Goal: Task Accomplishment & Management: Complete application form

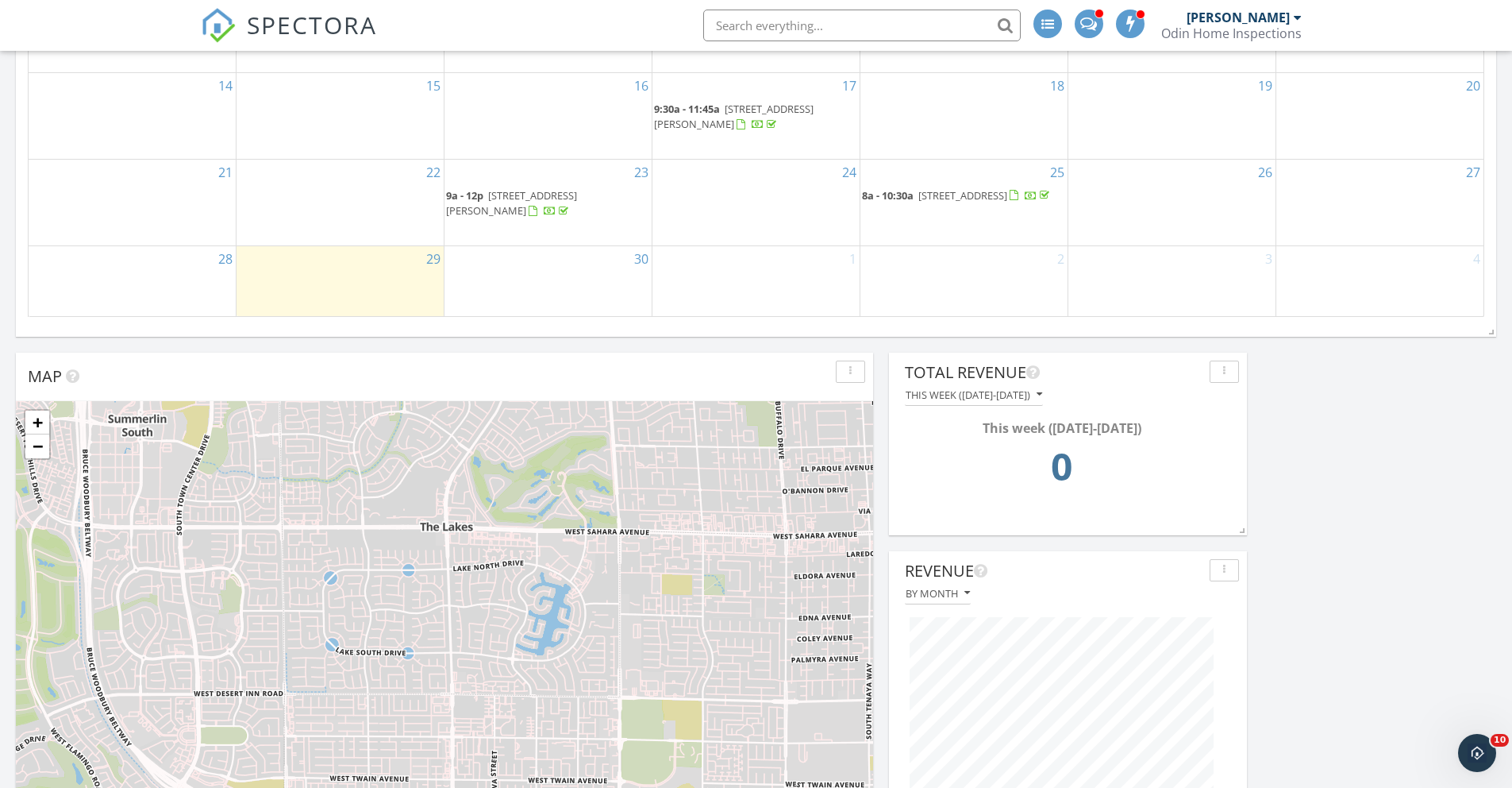
scroll to position [517, 0]
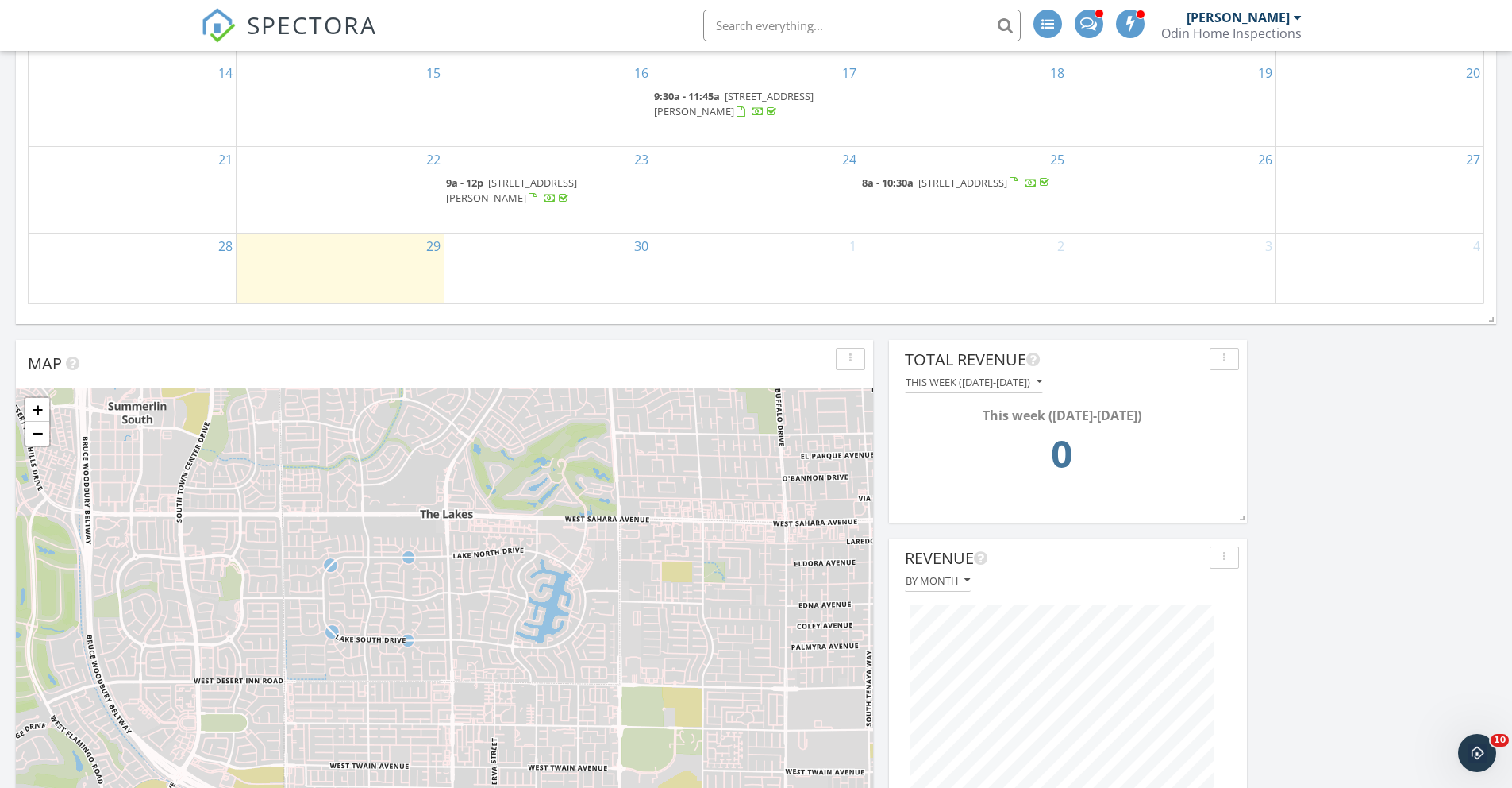
click at [535, 254] on div "30" at bounding box center [548, 268] width 207 height 70
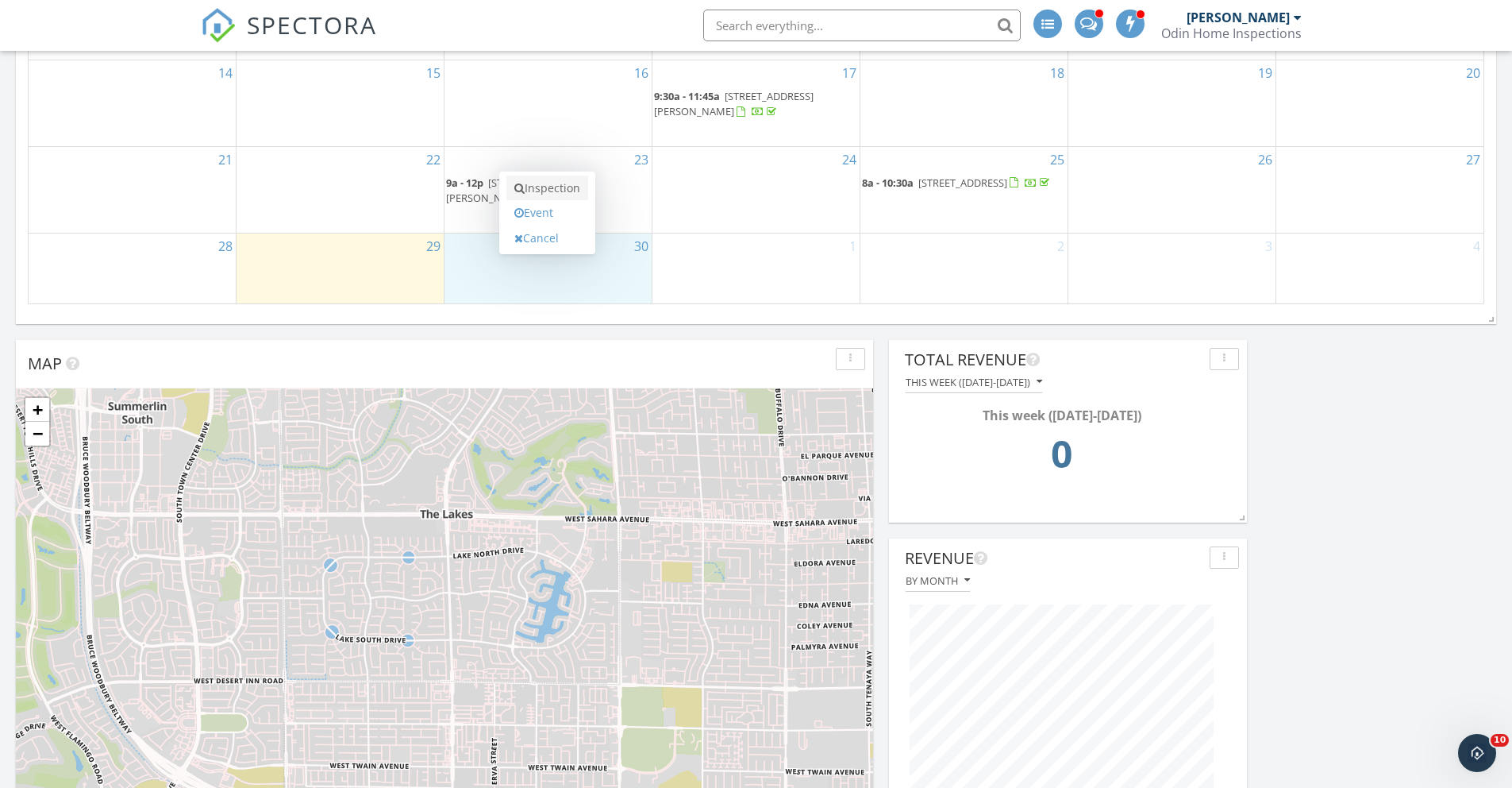
click at [548, 192] on link "Inspection" at bounding box center [547, 188] width 81 height 26
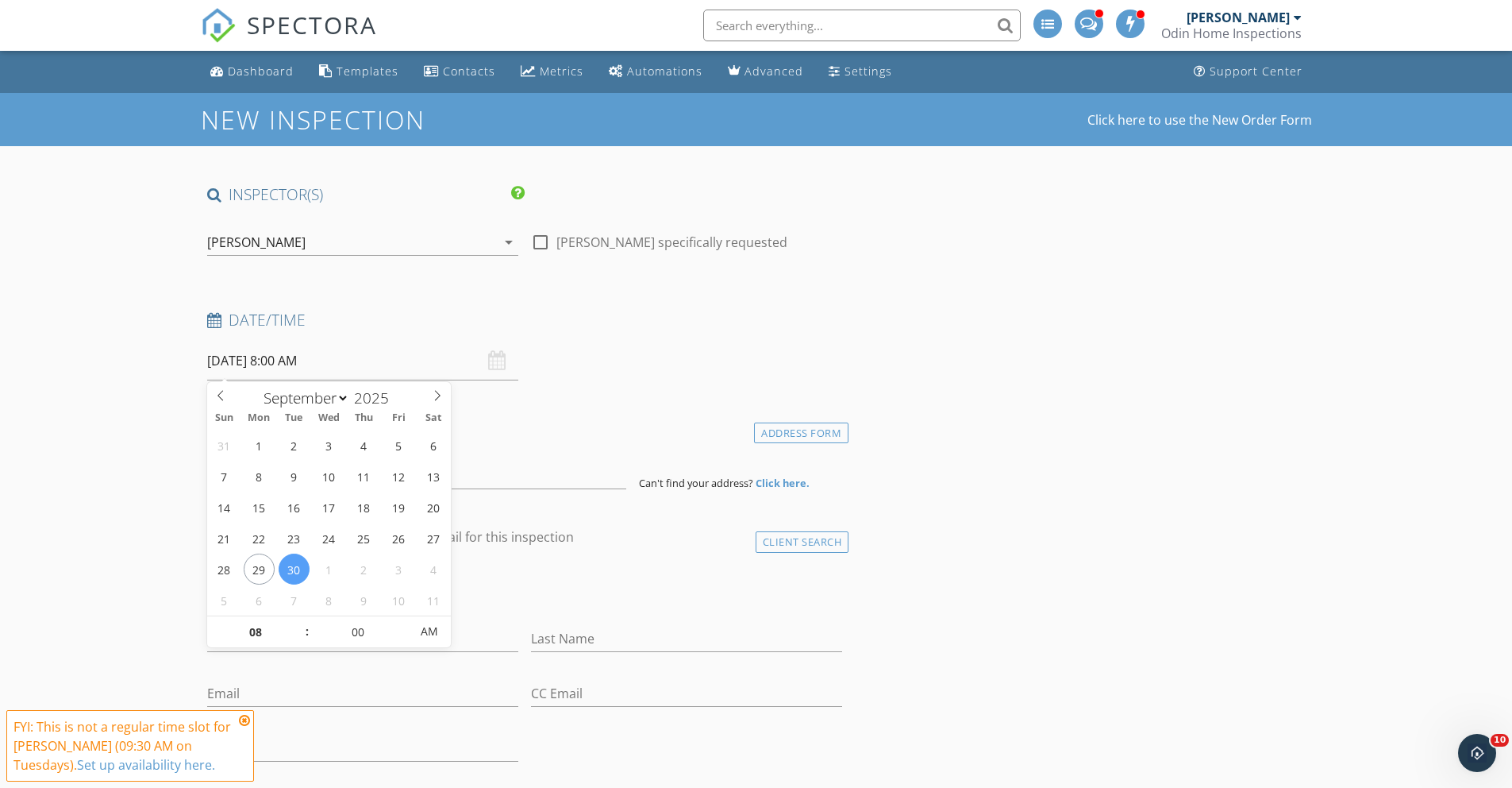
click at [296, 365] on input "09/30/2025 8:00 AM" at bounding box center [363, 361] width 311 height 39
type input "09"
type input "09/30/2025 9:00 AM"
click at [302, 622] on span at bounding box center [299, 624] width 11 height 16
type input "05"
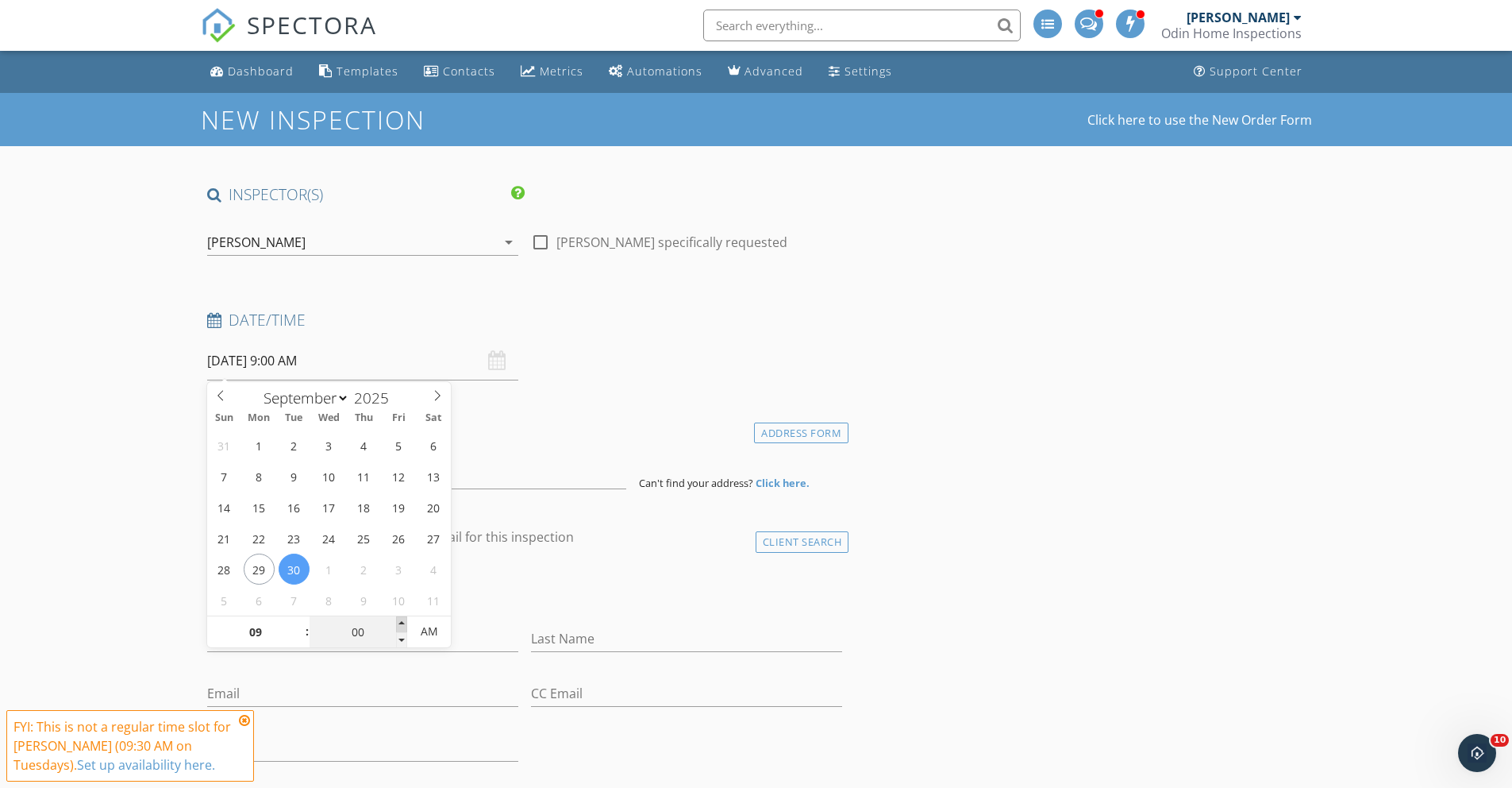
type input "09/30/2025 9:05 AM"
click at [398, 619] on span at bounding box center [401, 624] width 11 height 16
type input "10"
type input "09/30/2025 9:10 AM"
click at [398, 619] on span at bounding box center [401, 624] width 11 height 16
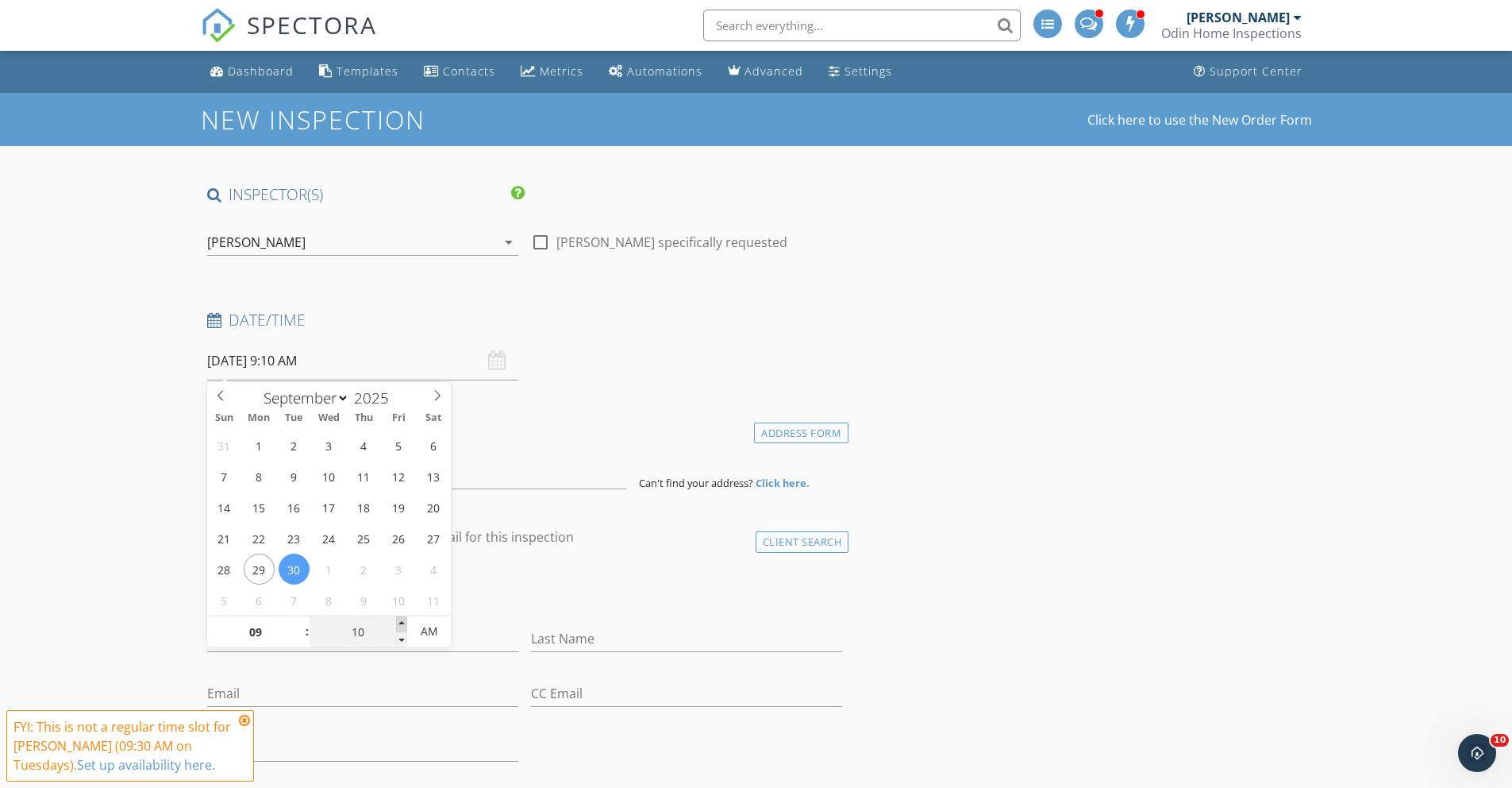
type input "15"
type input "09/30/2025 9:15 AM"
click at [398, 619] on span at bounding box center [401, 624] width 11 height 16
type input "20"
type input "09/30/2025 9:20 AM"
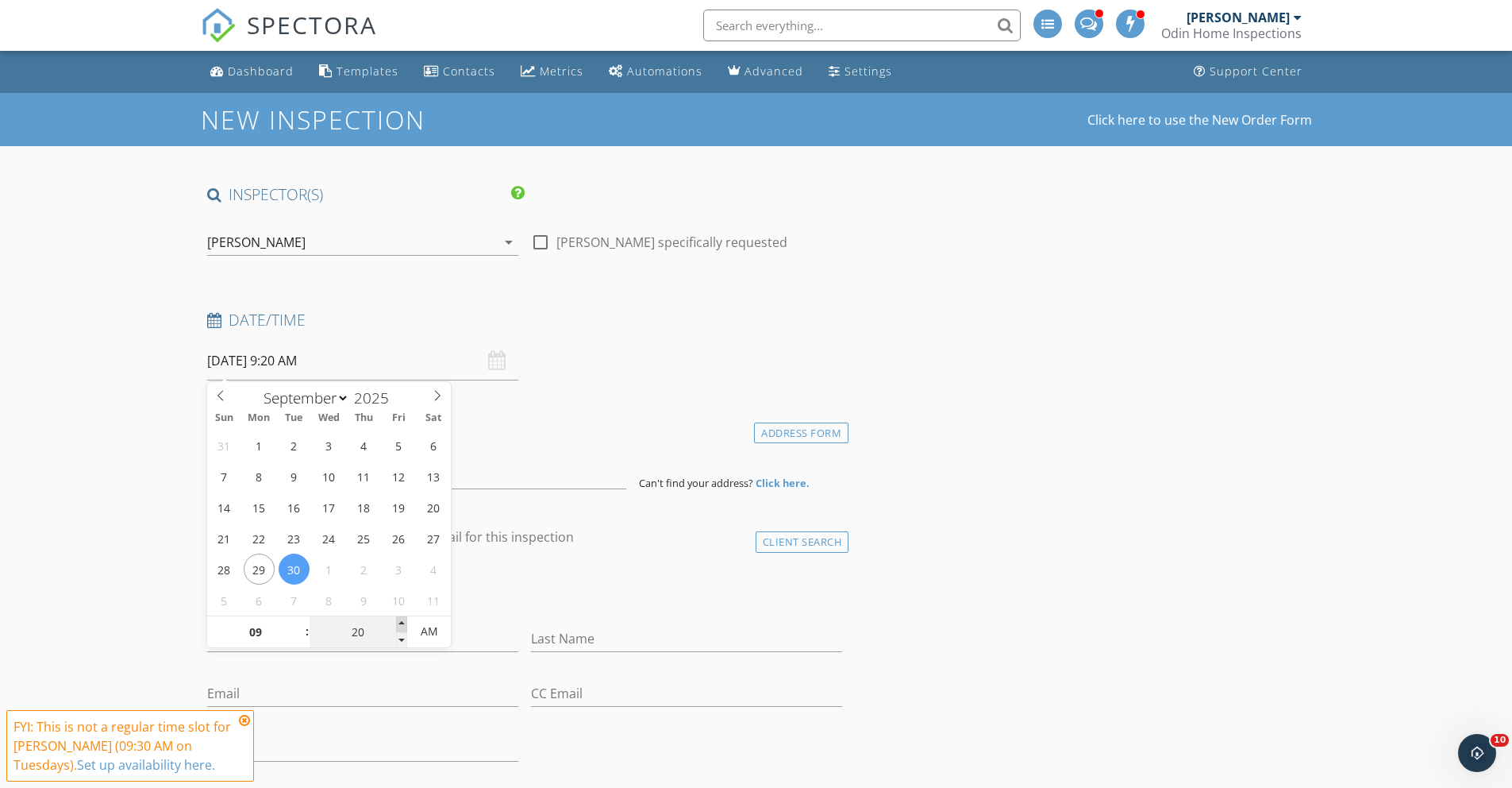
click at [398, 619] on span at bounding box center [401, 624] width 11 height 16
type input "25"
type input "09/30/2025 9:25 AM"
click at [398, 618] on span at bounding box center [401, 624] width 11 height 16
type input "30"
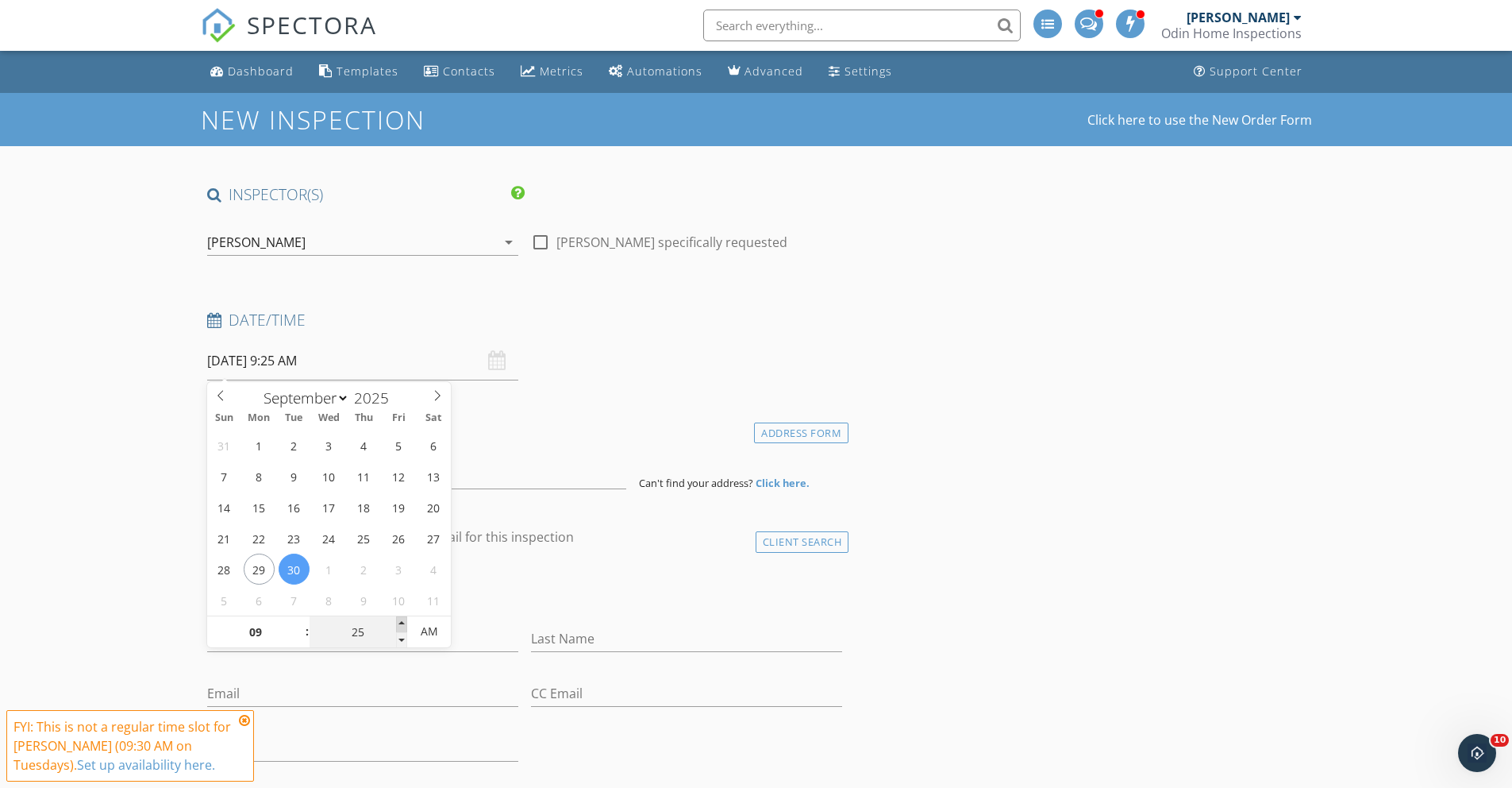
type input "[DATE] 9:30 AM"
click at [398, 618] on span at bounding box center [401, 624] width 11 height 16
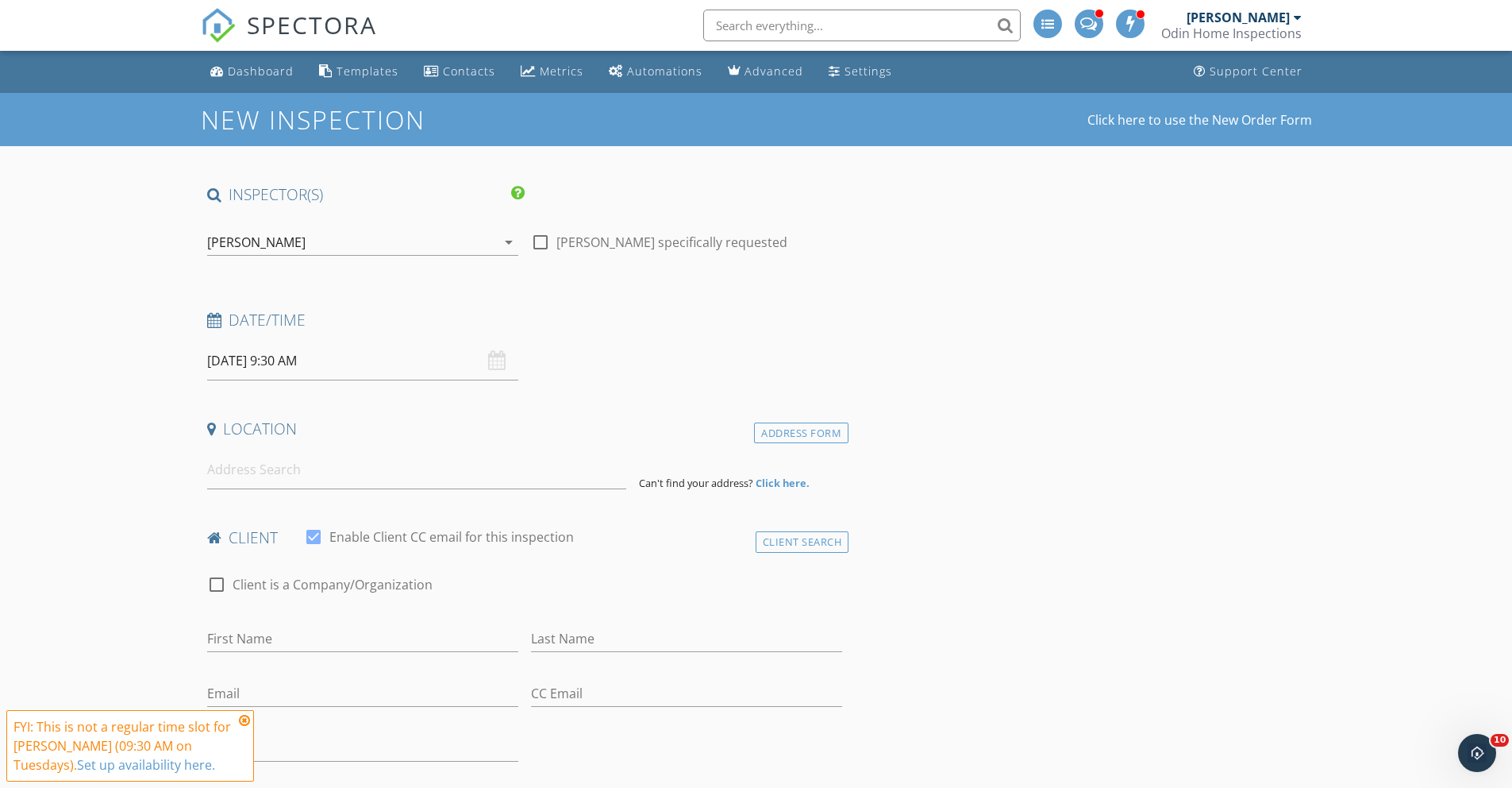
click at [247, 715] on icon at bounding box center [244, 720] width 11 height 13
click at [257, 474] on input at bounding box center [416, 469] width 419 height 39
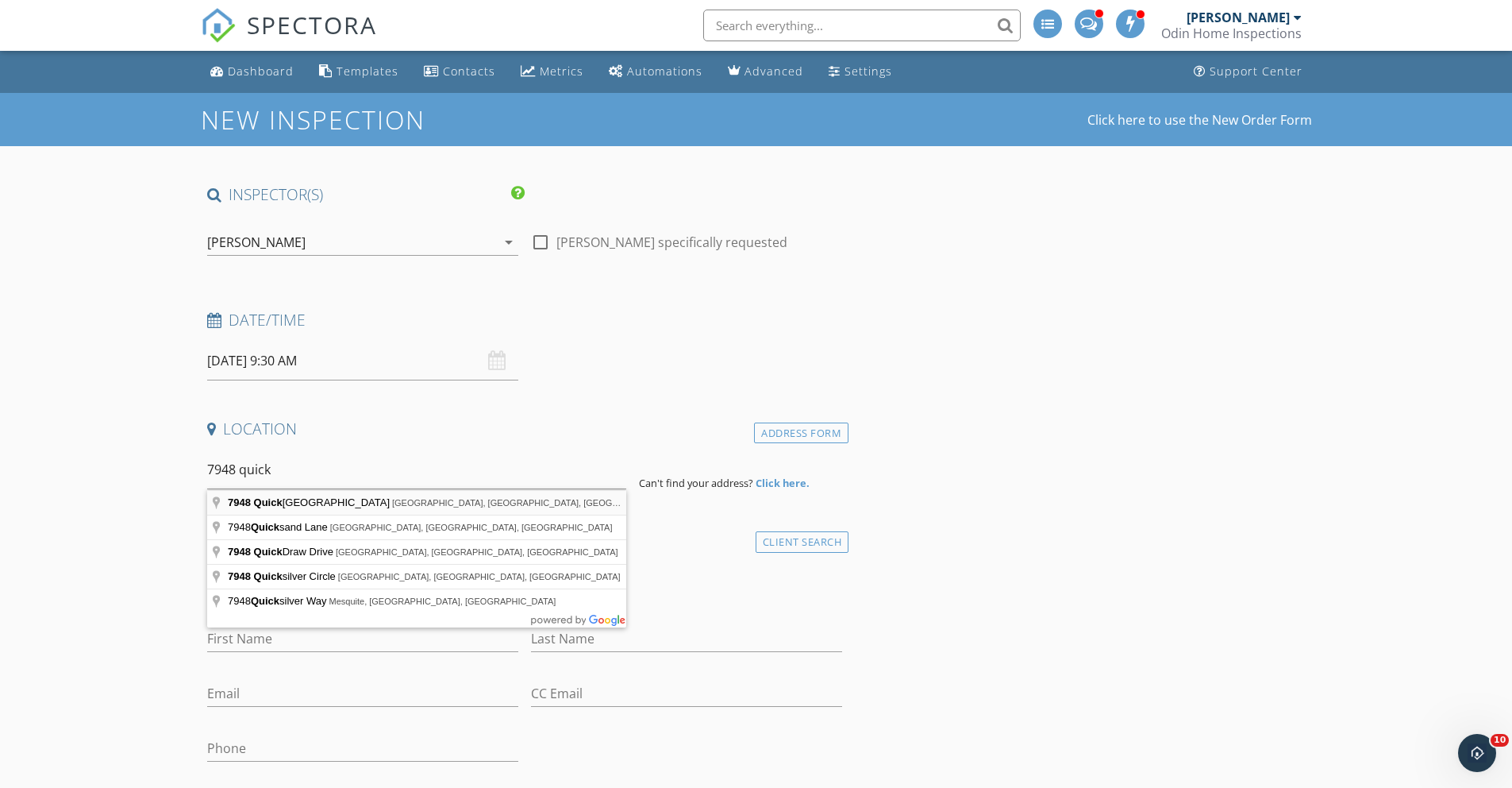
type input "7948 Quick Pine Street, Las Vegas, NV, USA"
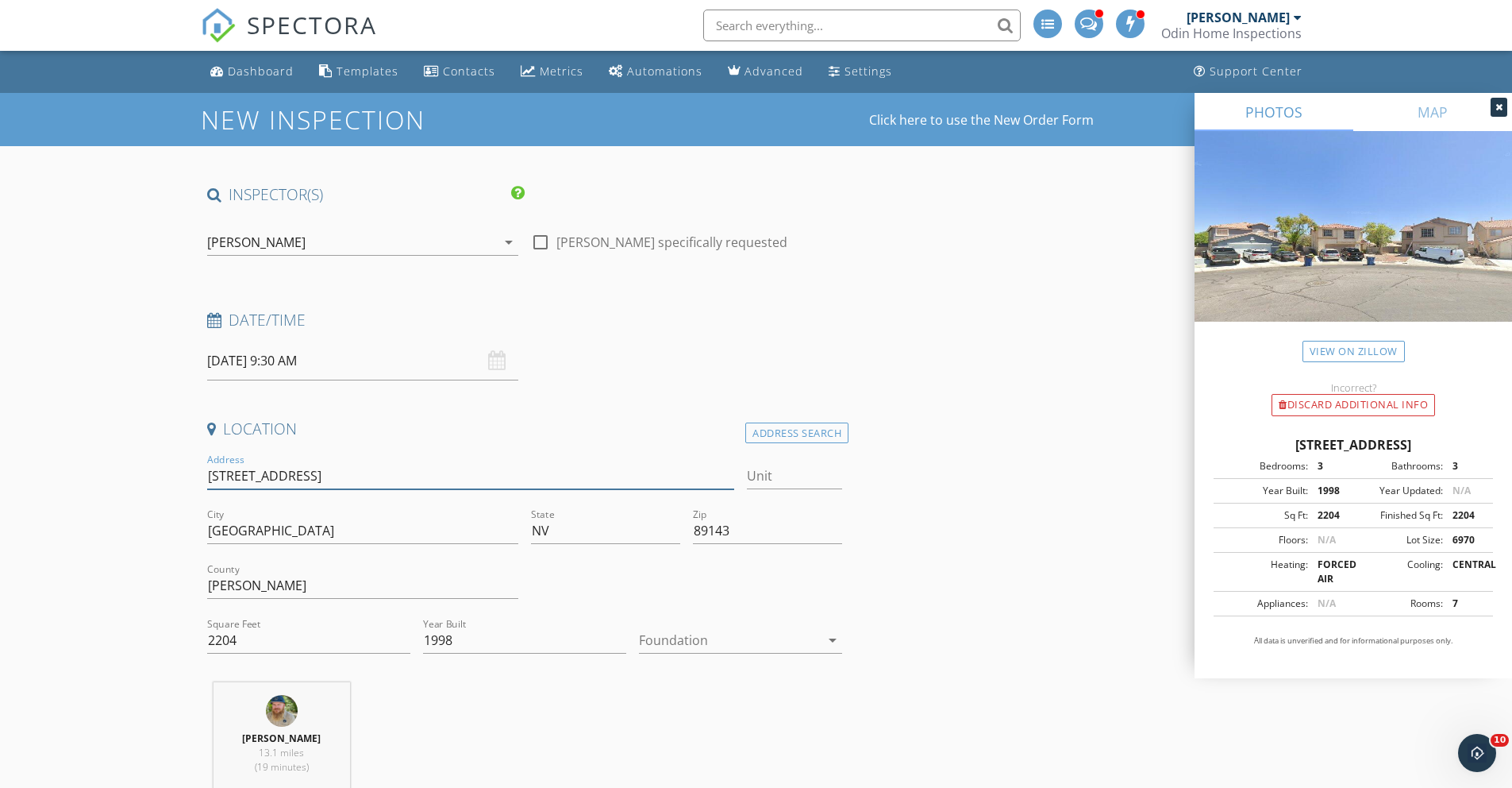
drag, startPoint x: 398, startPoint y: 472, endPoint x: 205, endPoint y: 468, distance: 193.0
click at [205, 468] on div "Address 7948 Quick Pine St" at bounding box center [471, 477] width 540 height 55
type input "2204"
type input "1998"
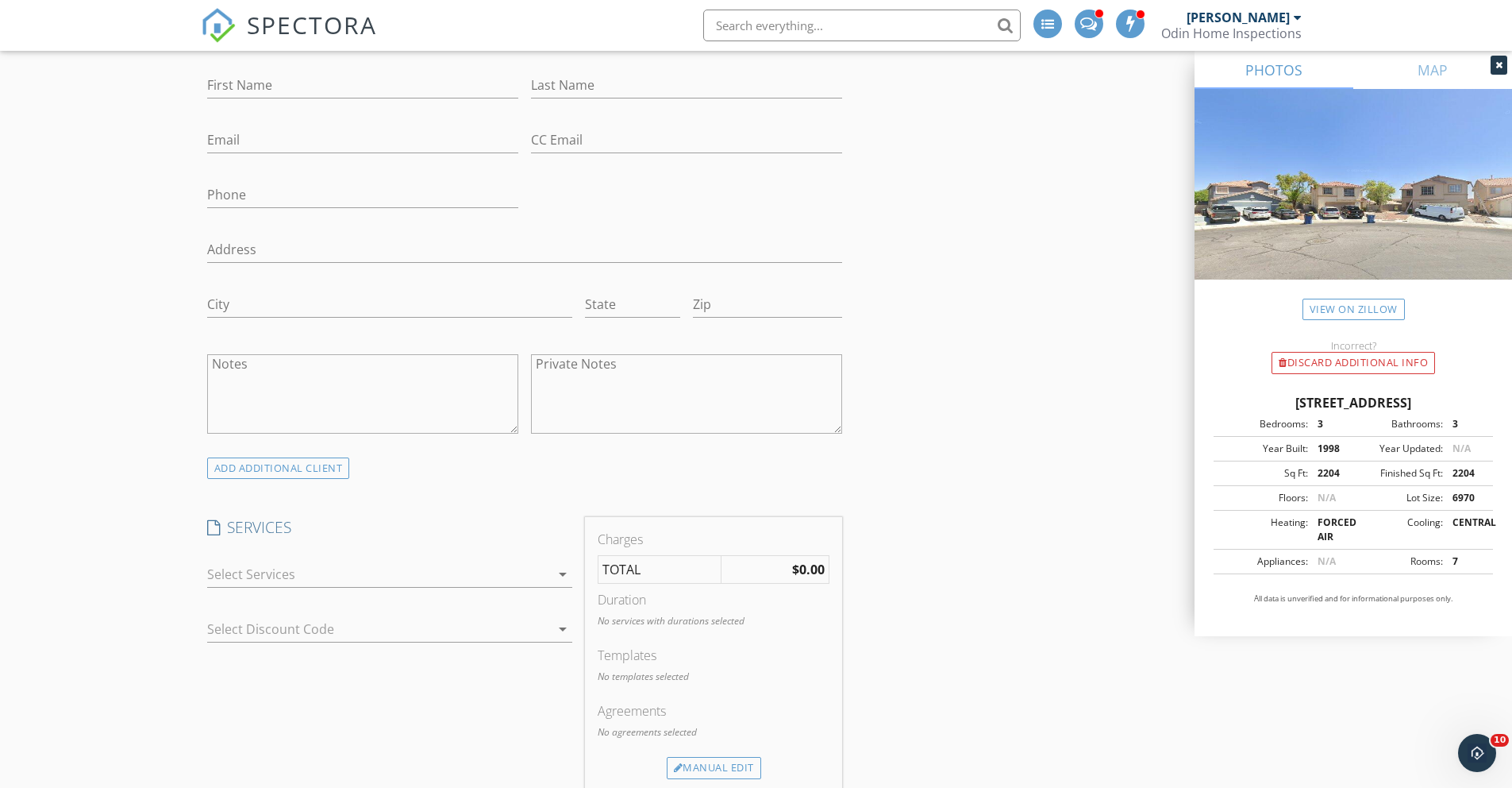
scroll to position [881, 0]
click at [413, 575] on div at bounding box center [379, 572] width 343 height 26
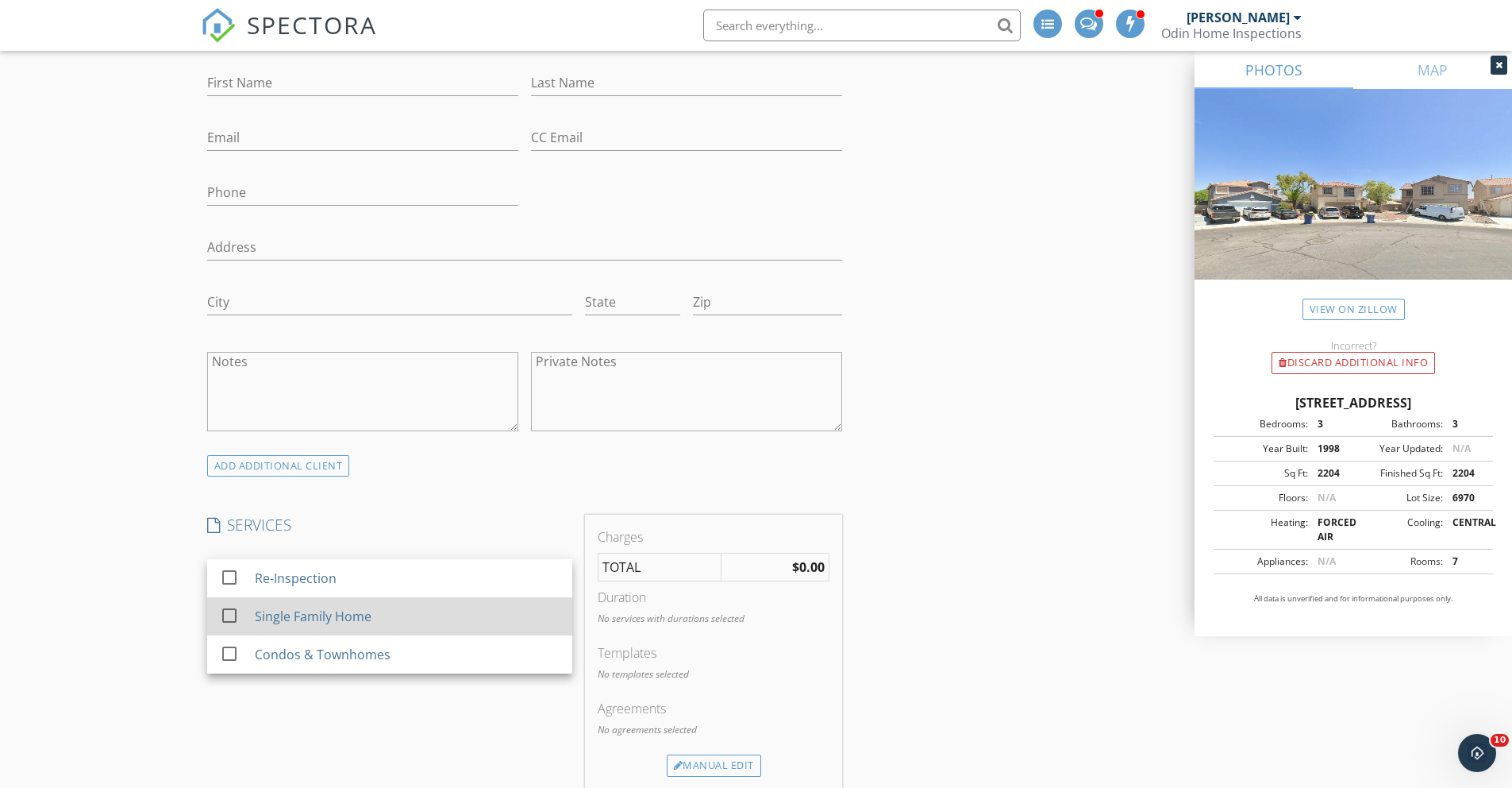
click at [274, 608] on div "Single Family Home" at bounding box center [312, 616] width 116 height 19
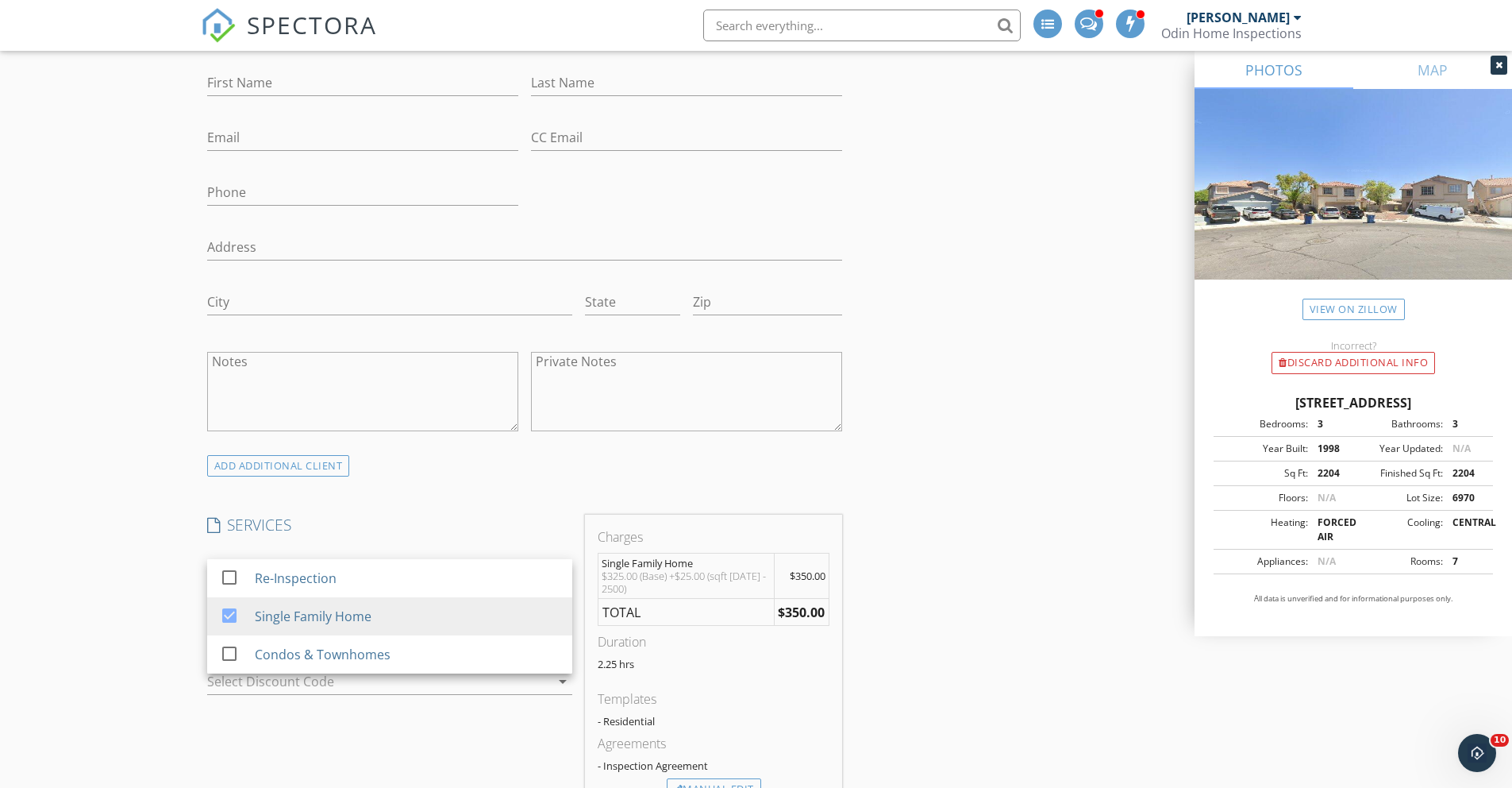
click at [152, 442] on div "New Inspection Click here to use the New Order Form INSPECTOR(S) check_box Ryan…" at bounding box center [756, 741] width 1512 height 3059
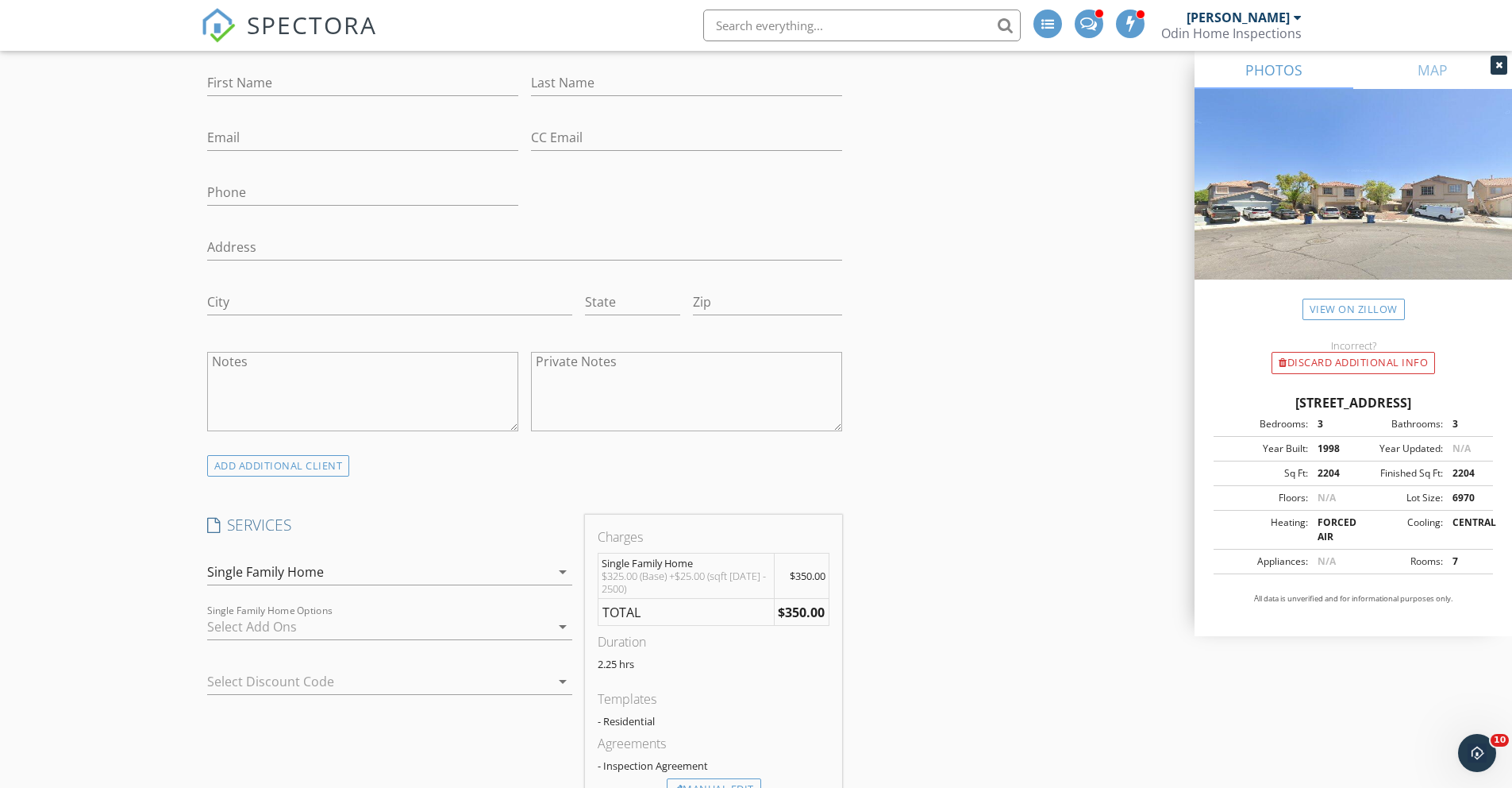
click at [134, 443] on div "New Inspection Click here to use the New Order Form INSPECTOR(S) check_box Ryan…" at bounding box center [756, 741] width 1512 height 3059
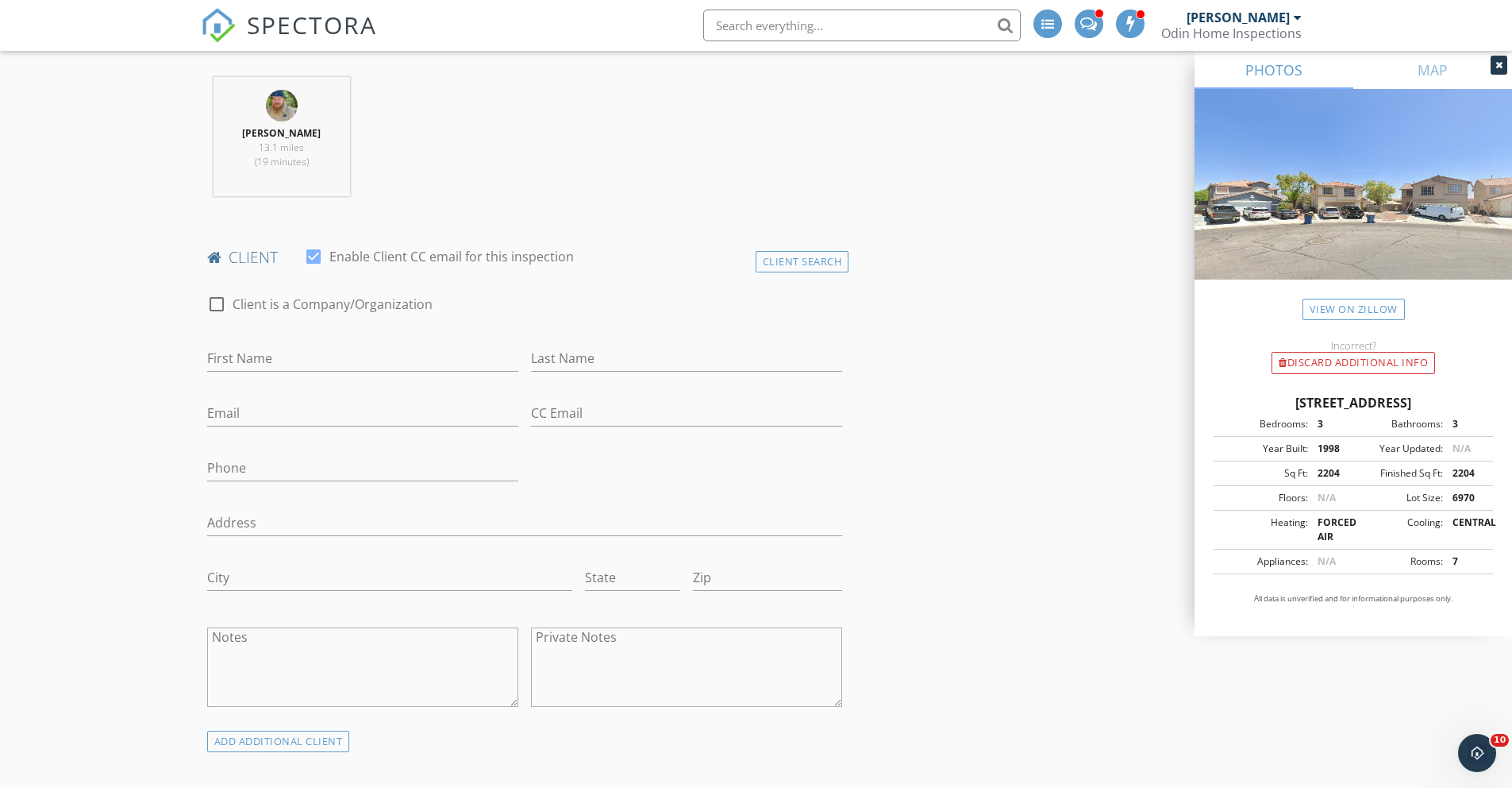
scroll to position [590, 0]
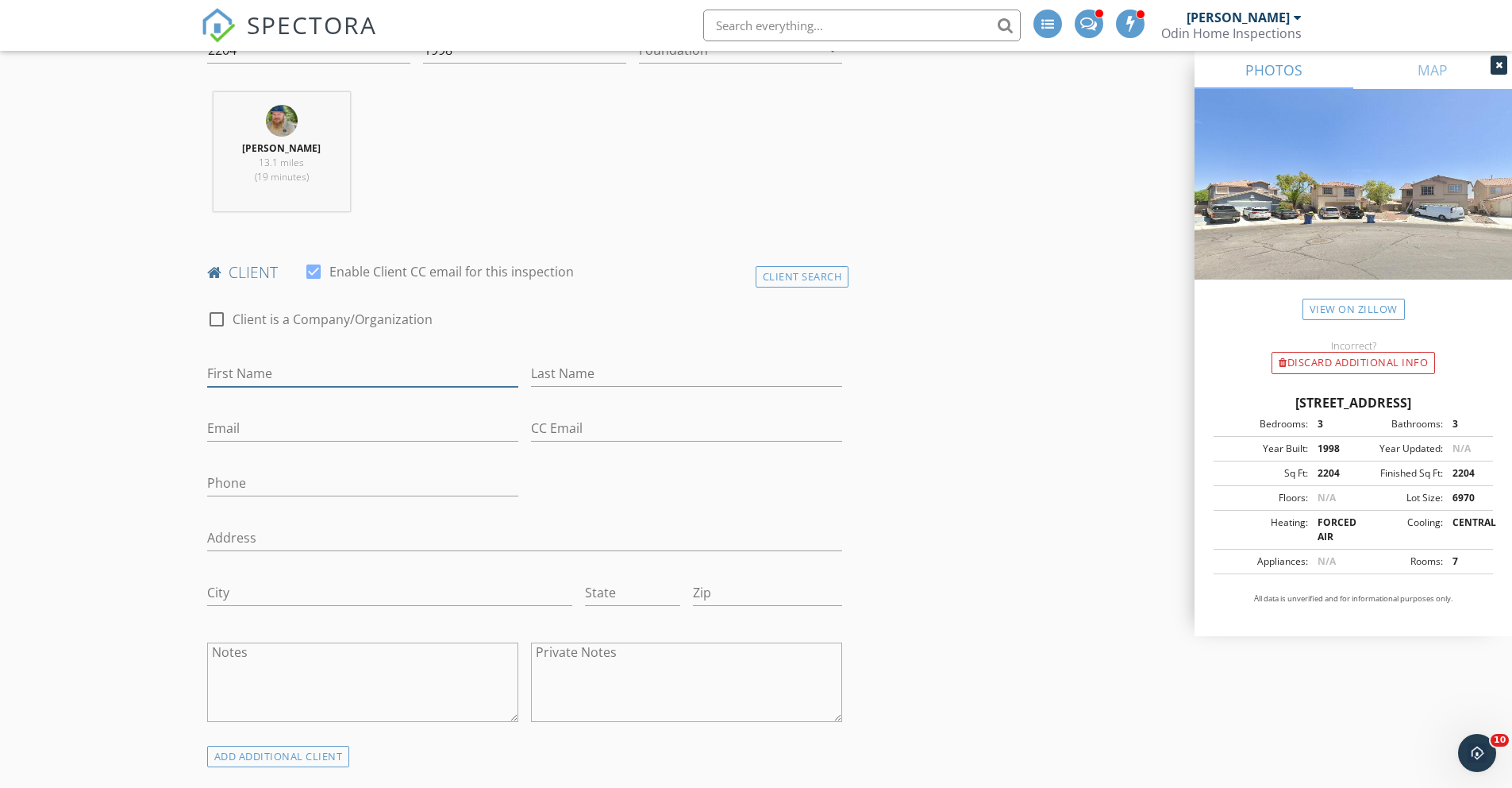
click at [294, 368] on input "First Name" at bounding box center [363, 374] width 311 height 26
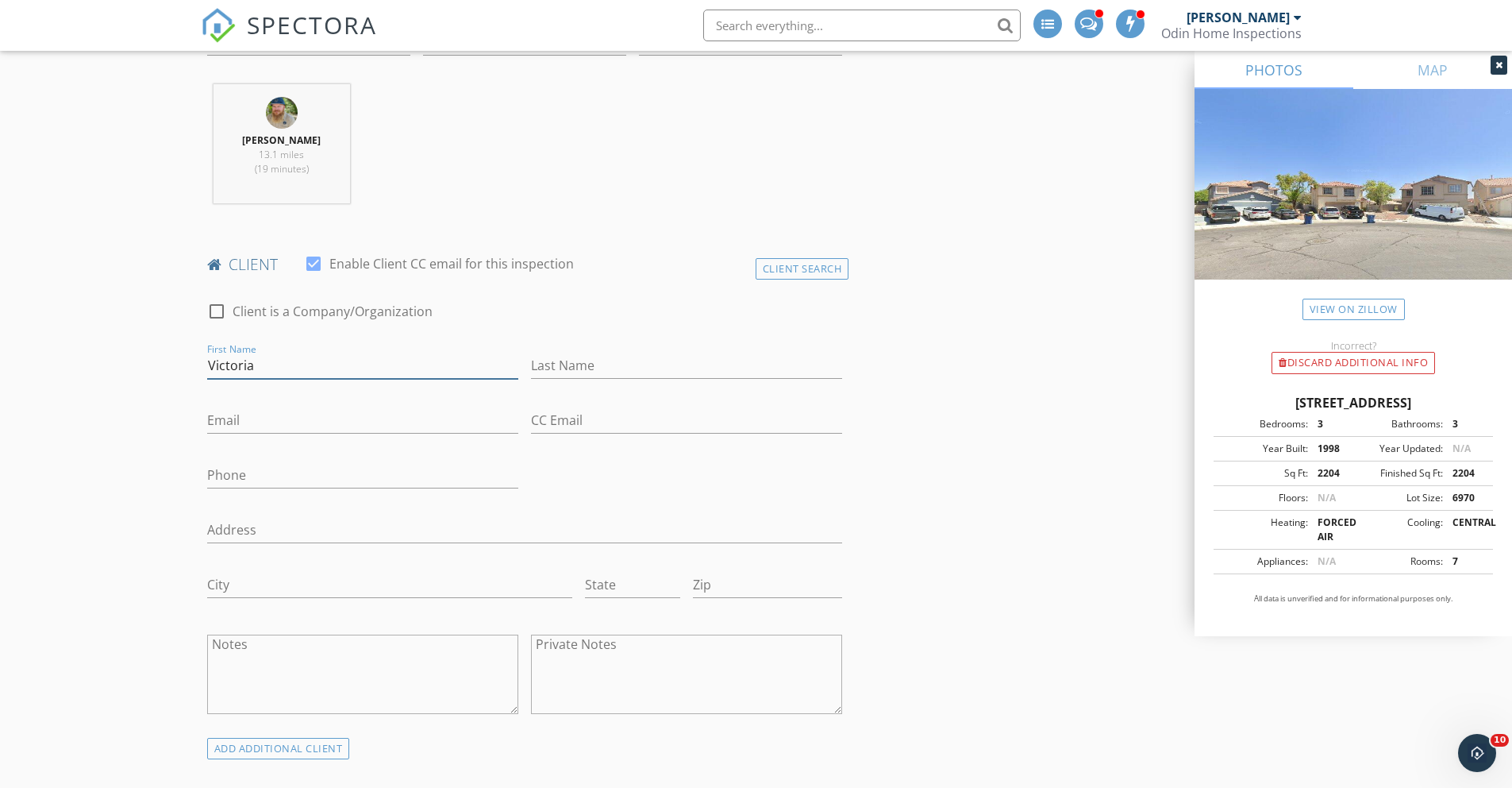
scroll to position [616, 0]
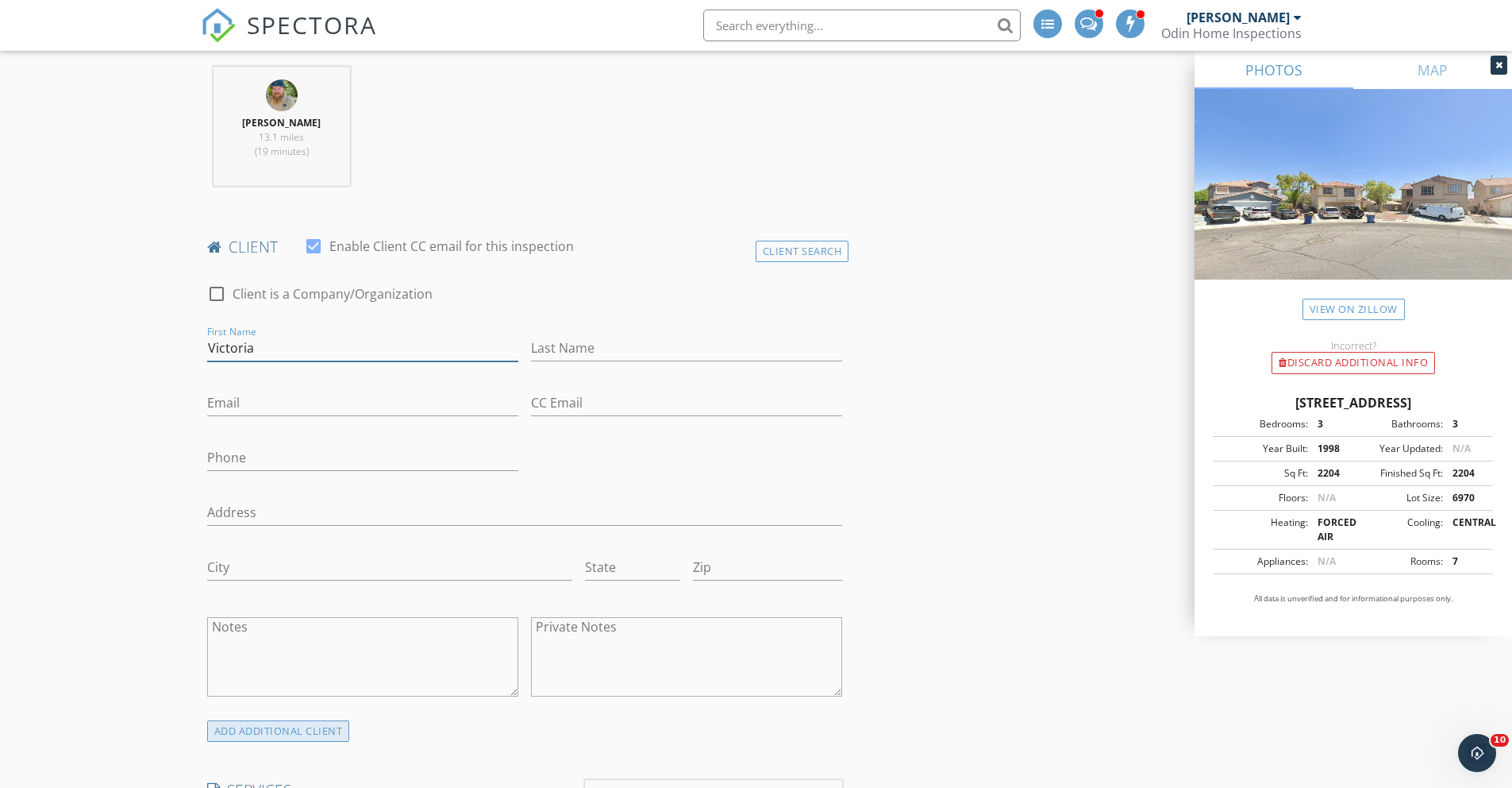
type input "Victoria"
click at [318, 739] on div "ADD ADDITIONAL client" at bounding box center [278, 731] width 143 height 22
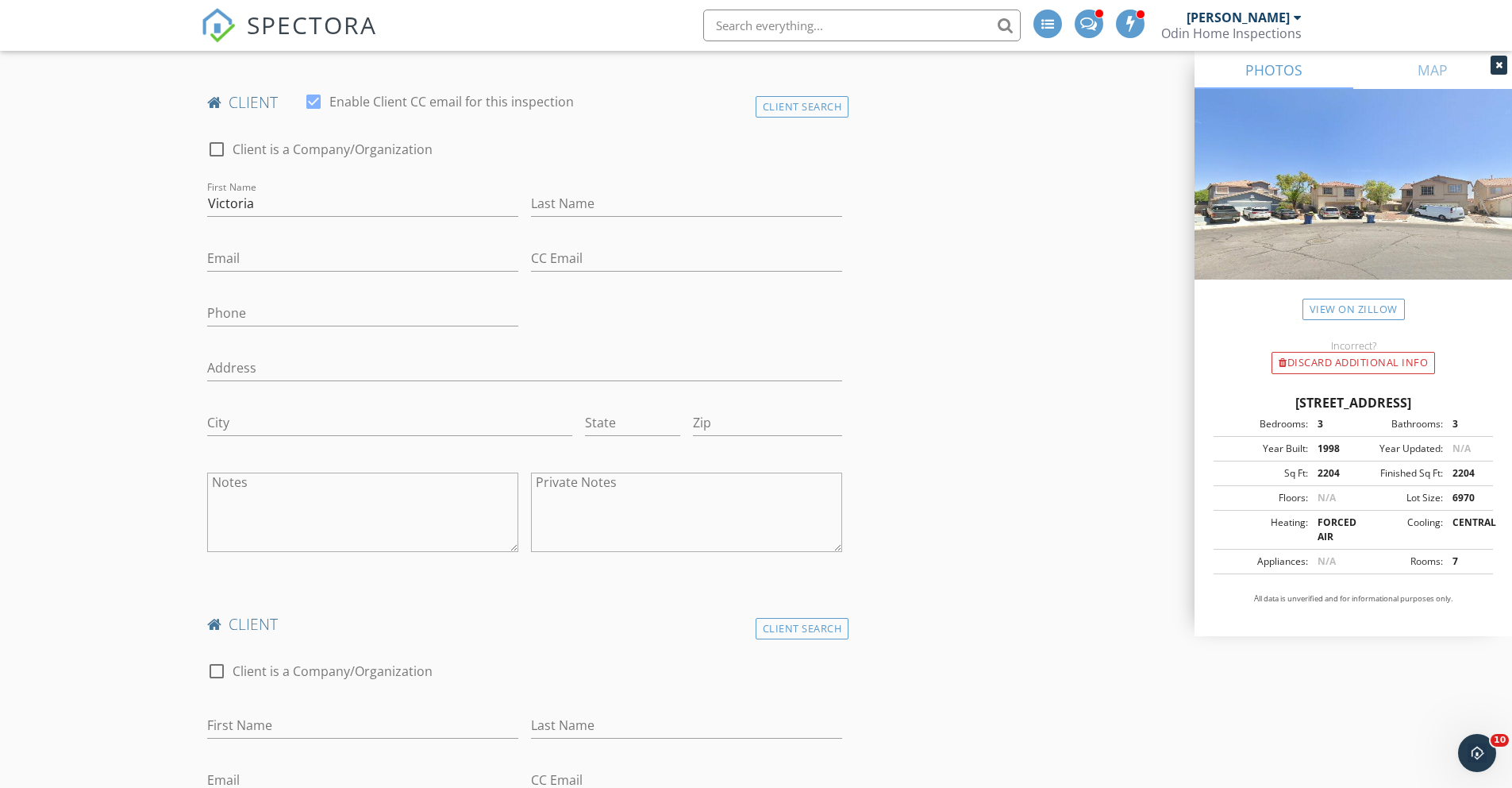
scroll to position [768, 0]
click at [302, 716] on input "First Name" at bounding box center [363, 717] width 311 height 26
click at [598, 202] on input "Last Name" at bounding box center [686, 196] width 311 height 26
click at [286, 718] on input "Al" at bounding box center [363, 717] width 311 height 26
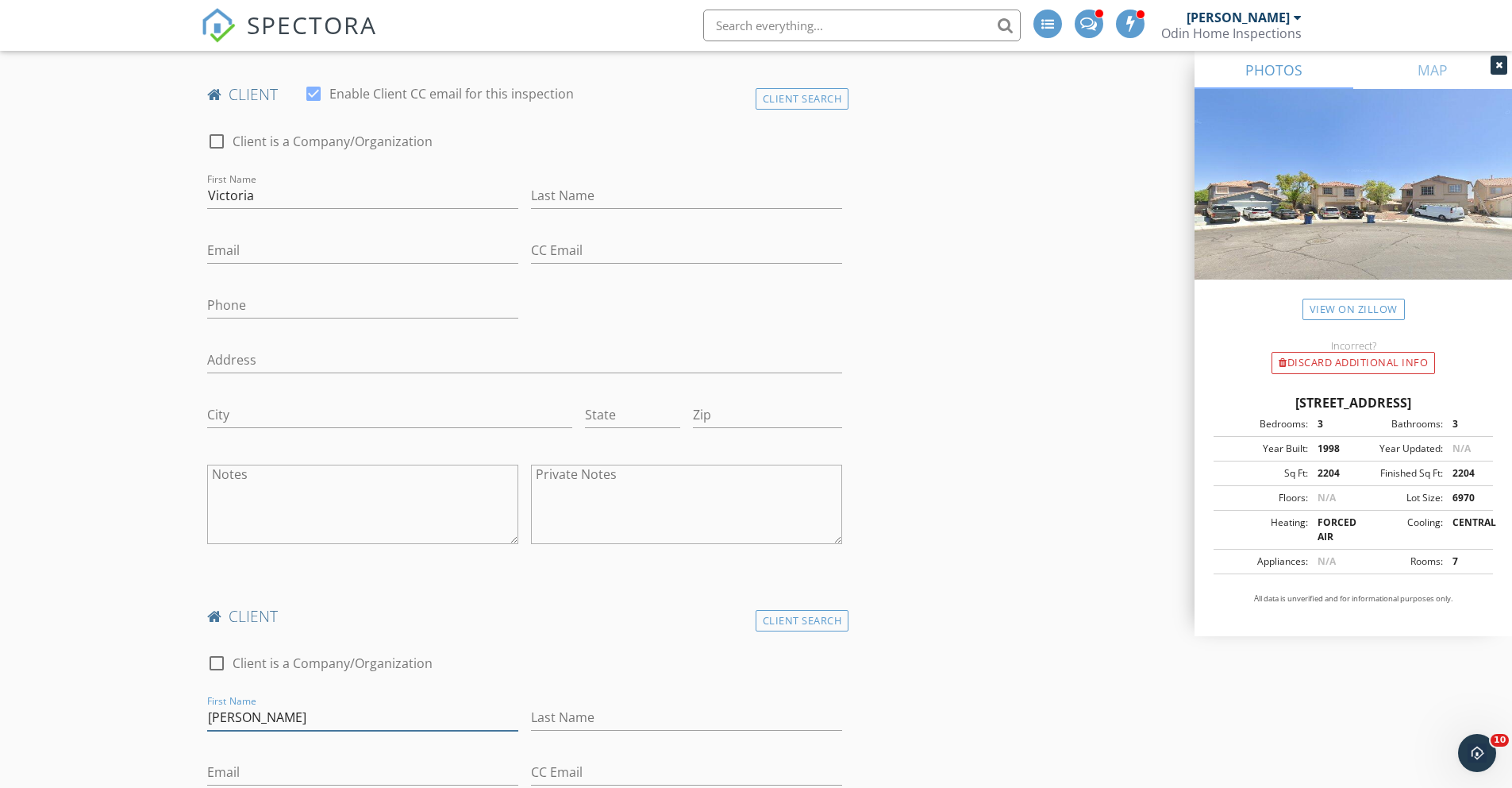
type input "[PERSON_NAME]"
click at [642, 194] on input "Last Name" at bounding box center [686, 196] width 311 height 26
type input "[PERSON_NAME]"
click at [346, 253] on input "Email" at bounding box center [363, 250] width 311 height 26
click at [554, 707] on div "Last Name" at bounding box center [686, 720] width 311 height 52
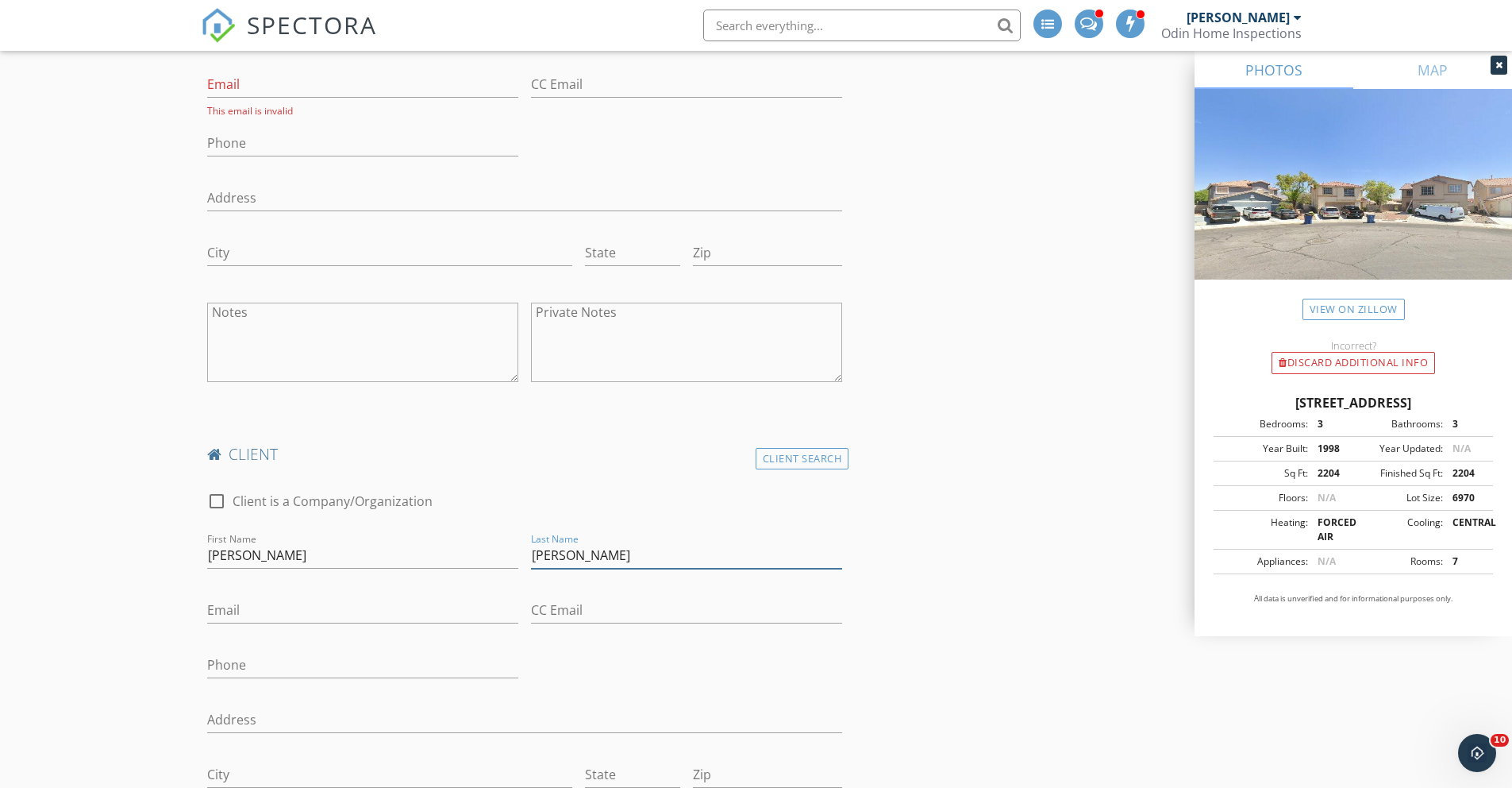
scroll to position [902, 0]
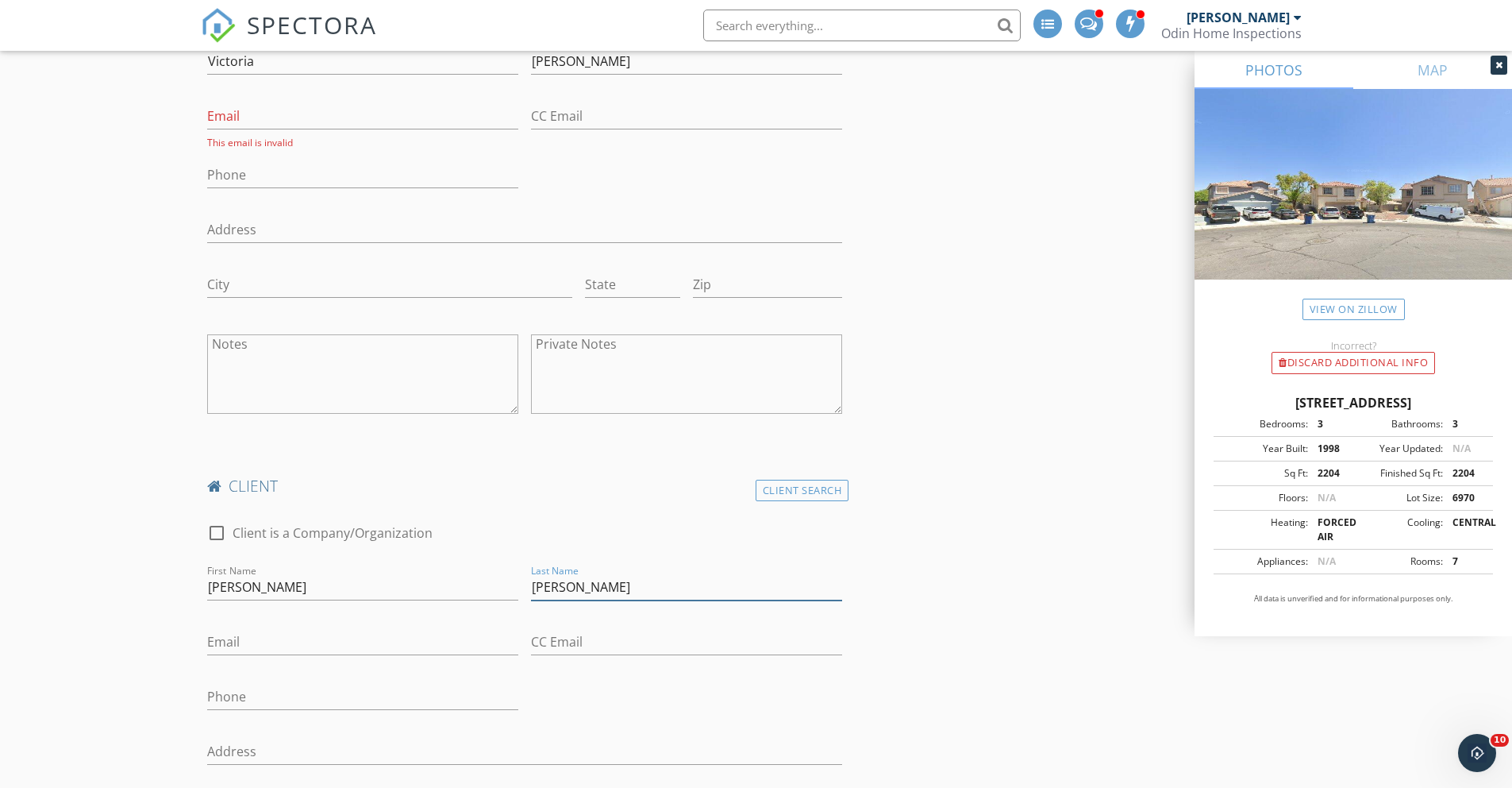
type input "[PERSON_NAME]"
click at [282, 116] on input "Email" at bounding box center [363, 116] width 311 height 26
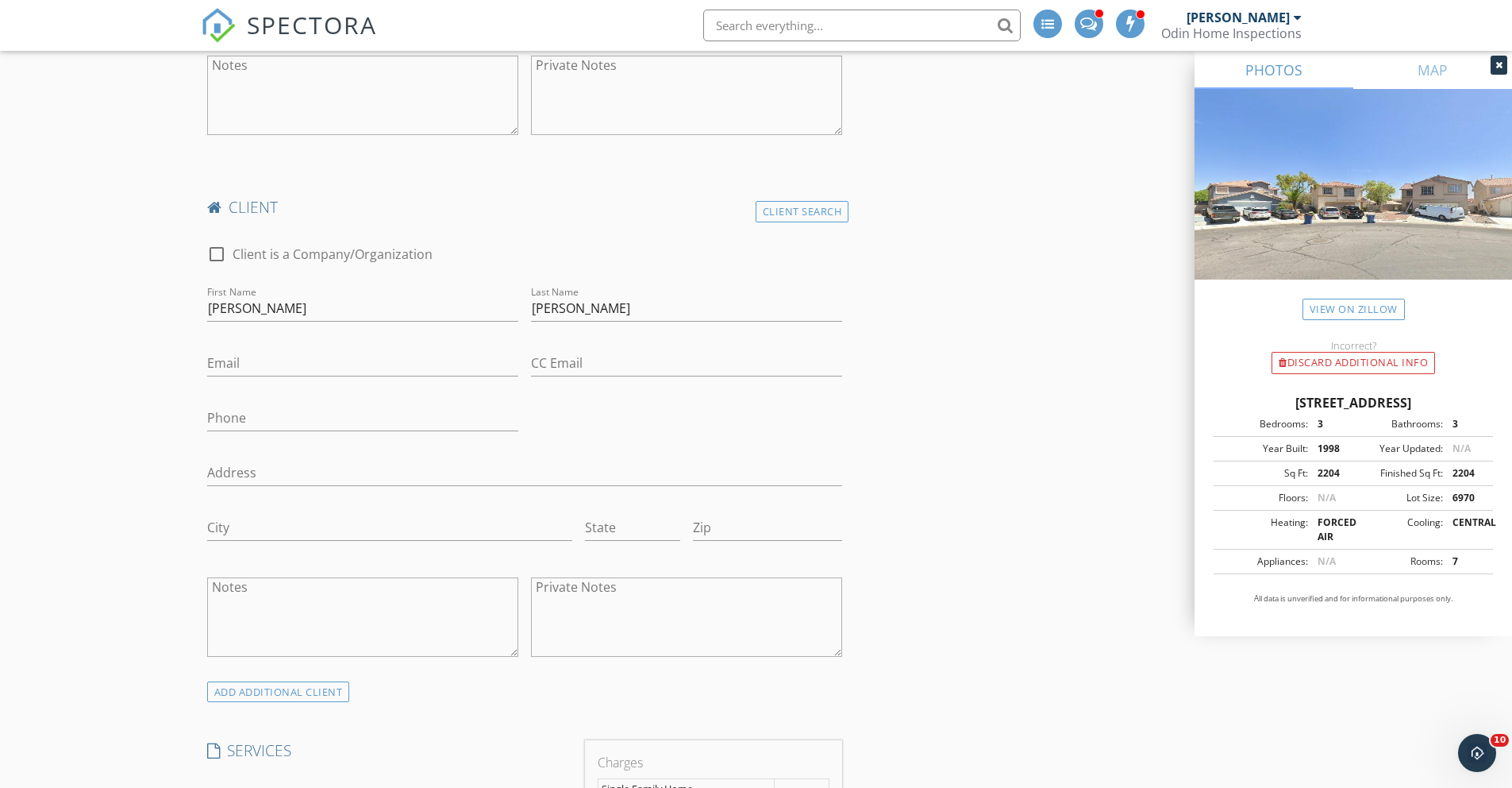
scroll to position [1167, 0]
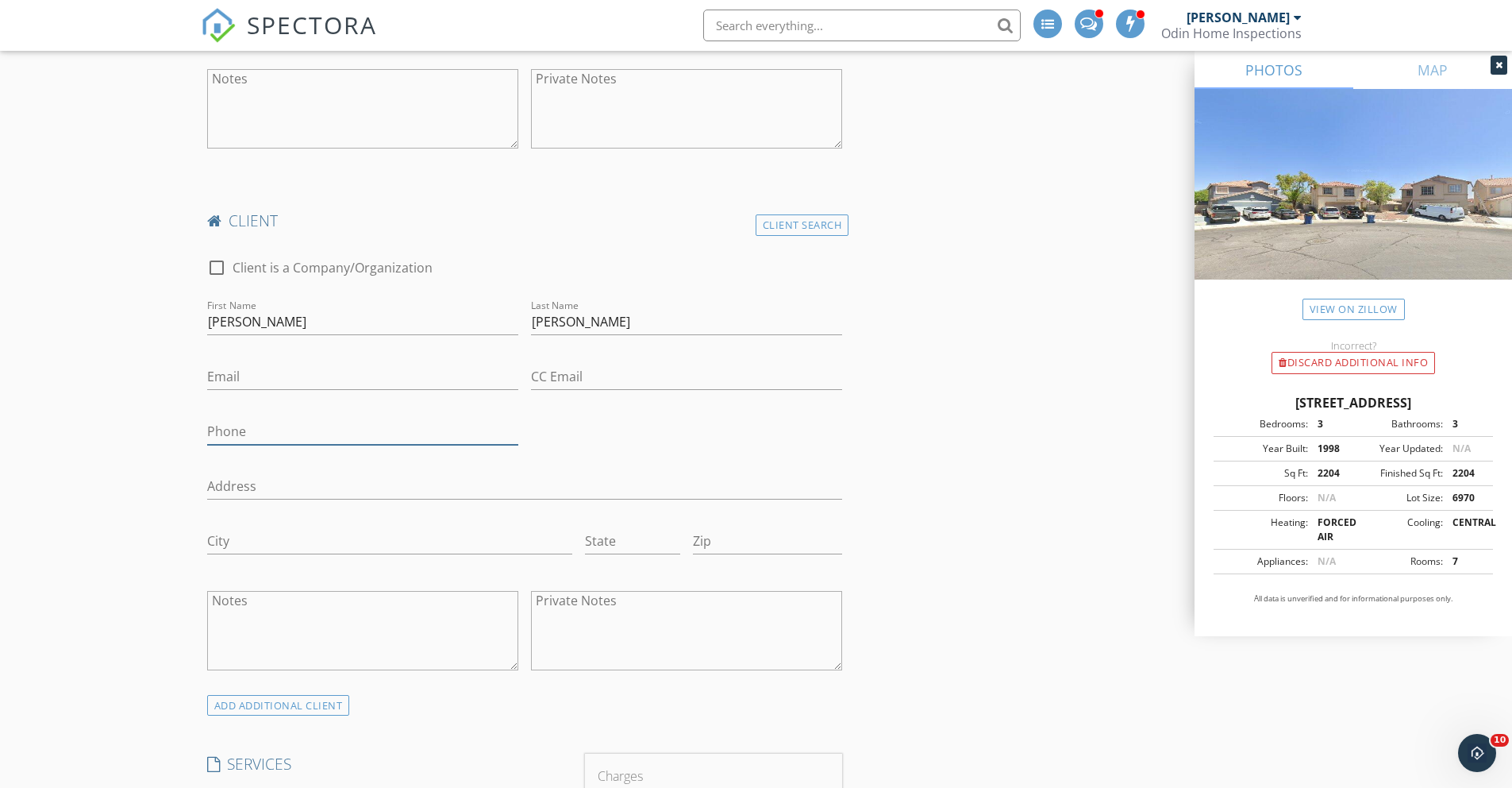
click at [262, 430] on input "Phone" at bounding box center [363, 431] width 311 height 26
type input "[PHONE_NUMBER]"
click at [181, 436] on div "New Inspection Click here to use the New Order Form INSPECTOR(S) check_box Ryan…" at bounding box center [756, 717] width 1512 height 3584
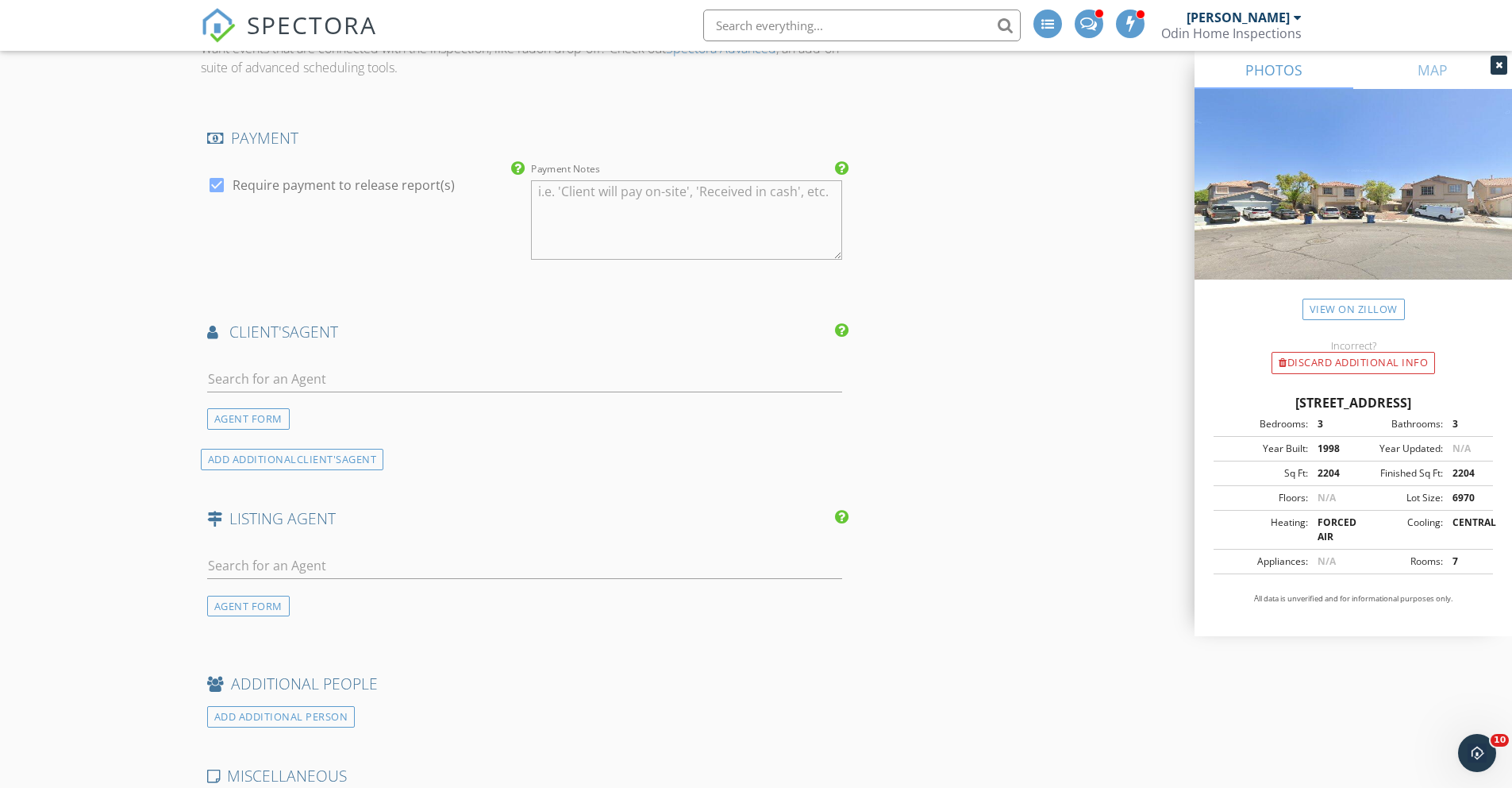
scroll to position [2305, 0]
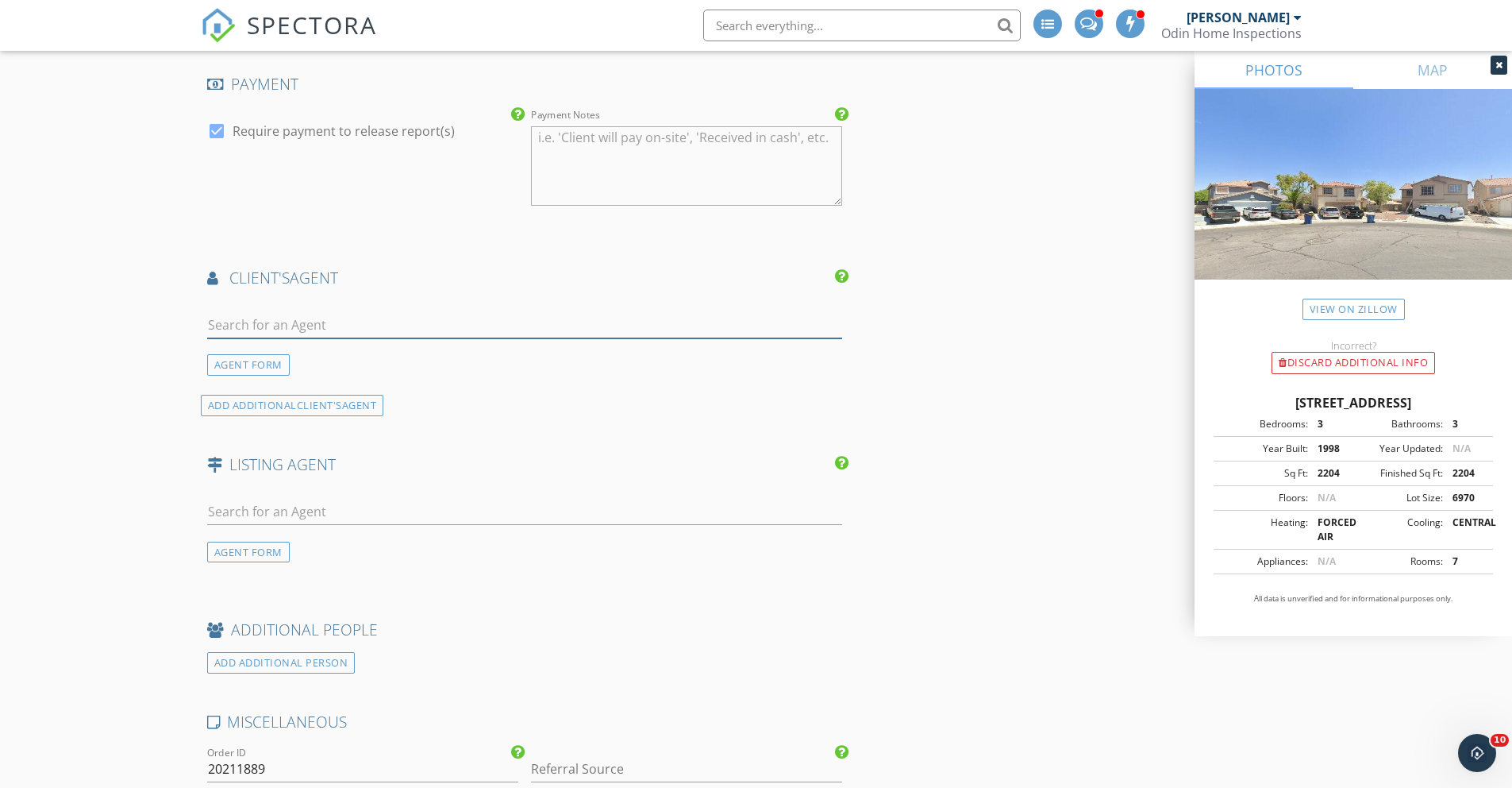
click at [263, 325] on input "text" at bounding box center [525, 325] width 636 height 26
click at [275, 403] on div "ADD ADDITIONAL client's AGENT" at bounding box center [293, 405] width 184 height 22
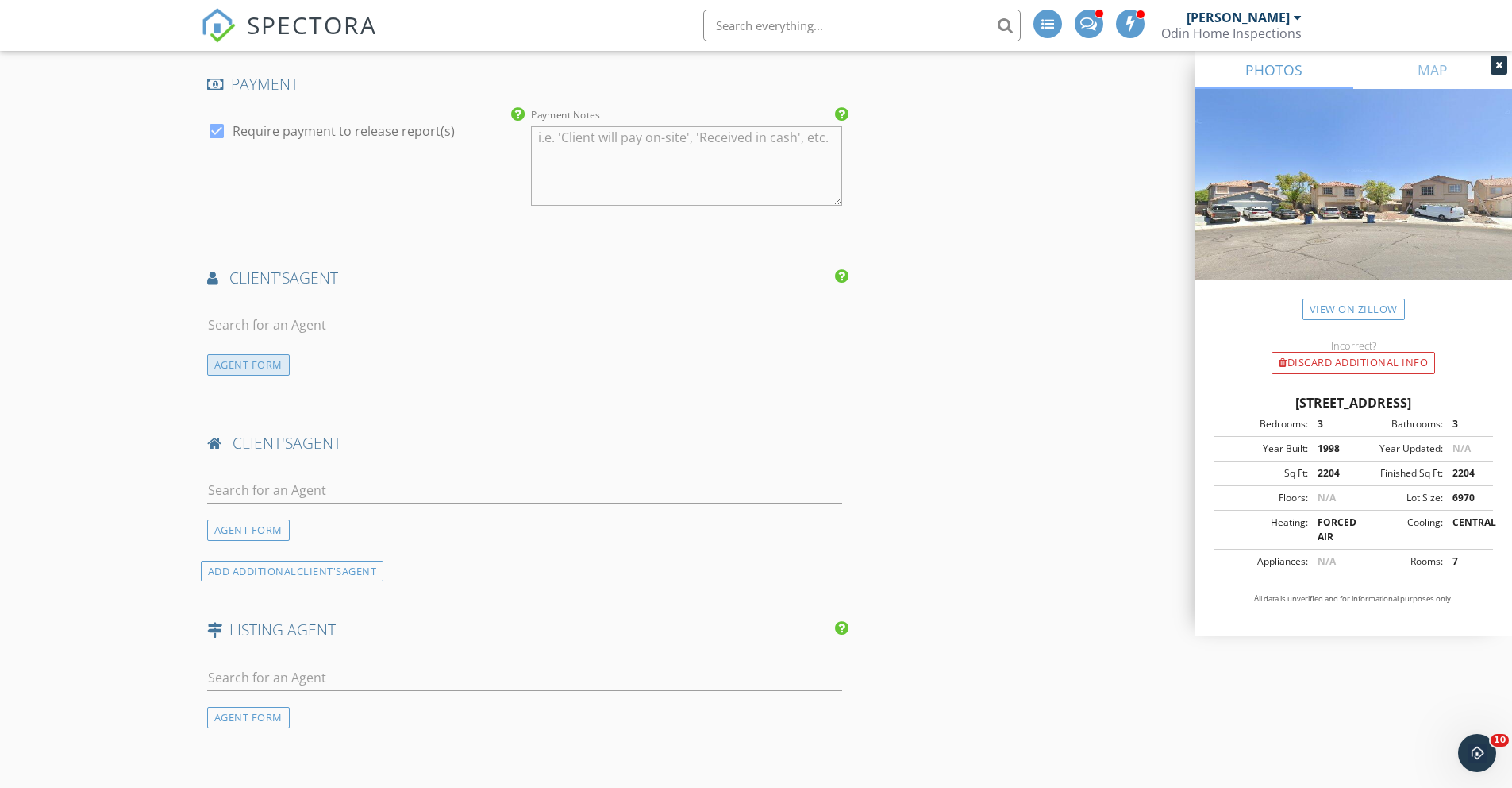
click at [239, 369] on div "AGENT FORM" at bounding box center [248, 365] width 82 height 22
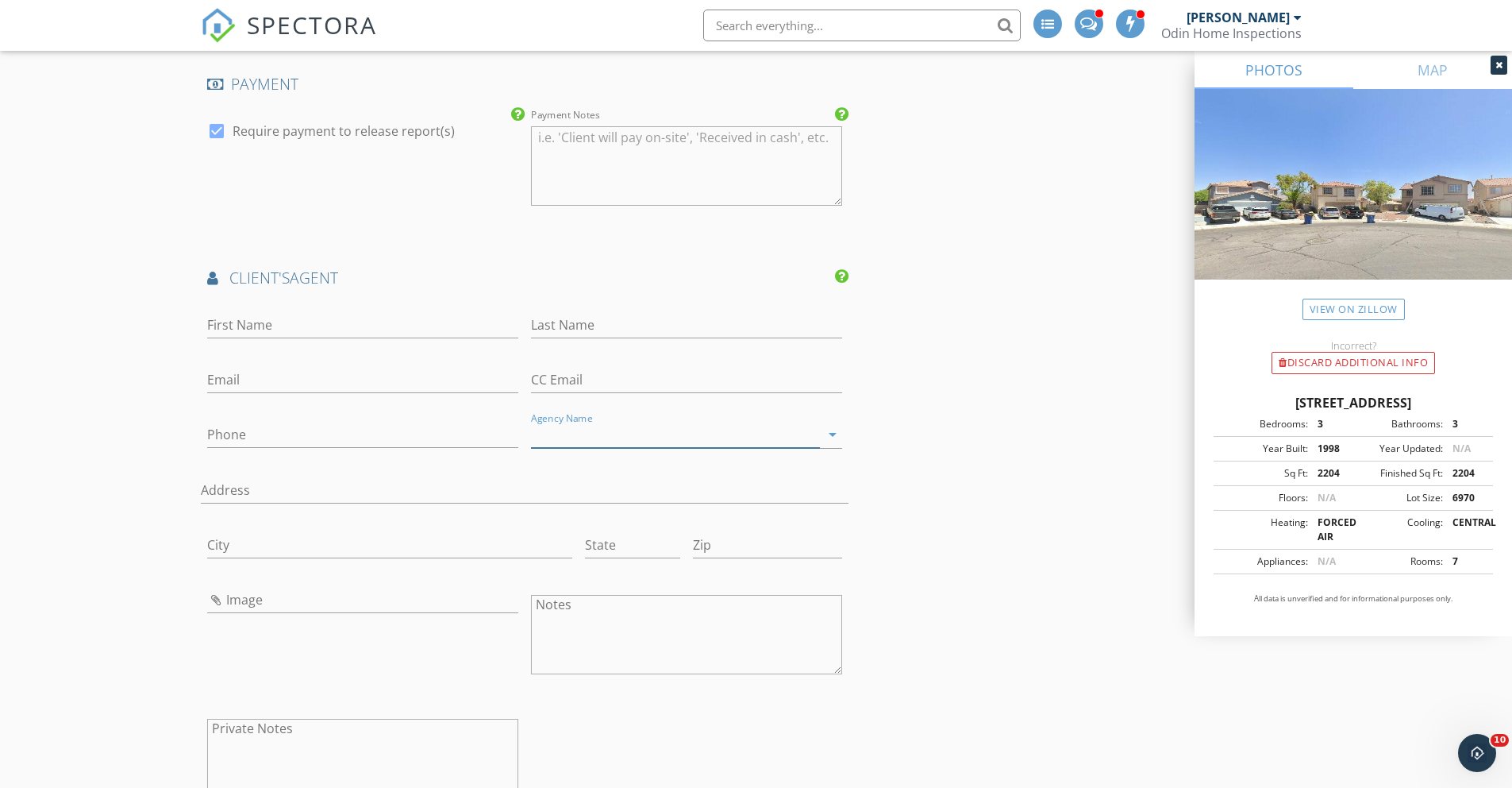
click at [582, 442] on input "Agency Name" at bounding box center [675, 434] width 289 height 26
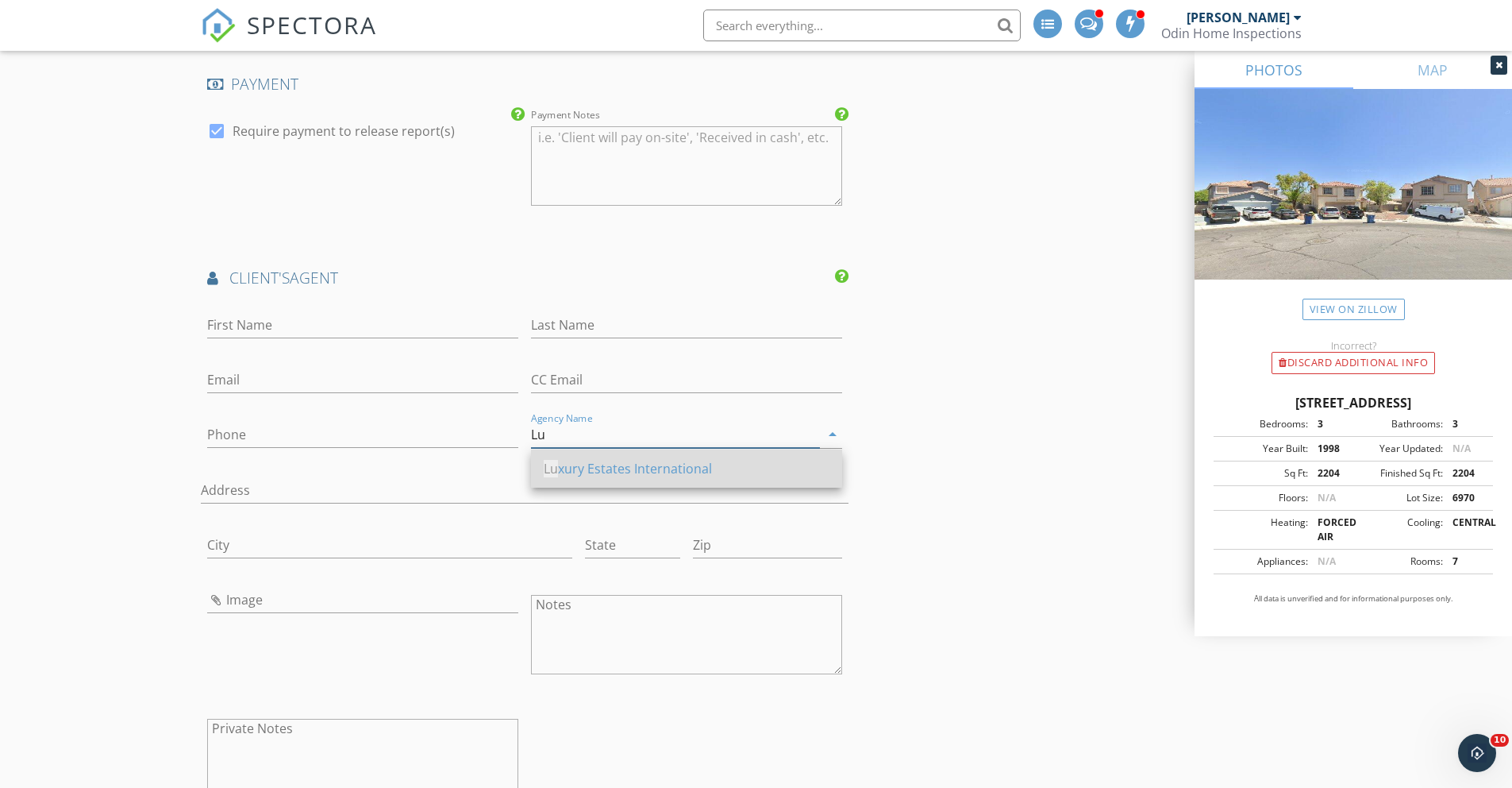
click at [610, 478] on div "Lu xury Estates International" at bounding box center [686, 469] width 286 height 38
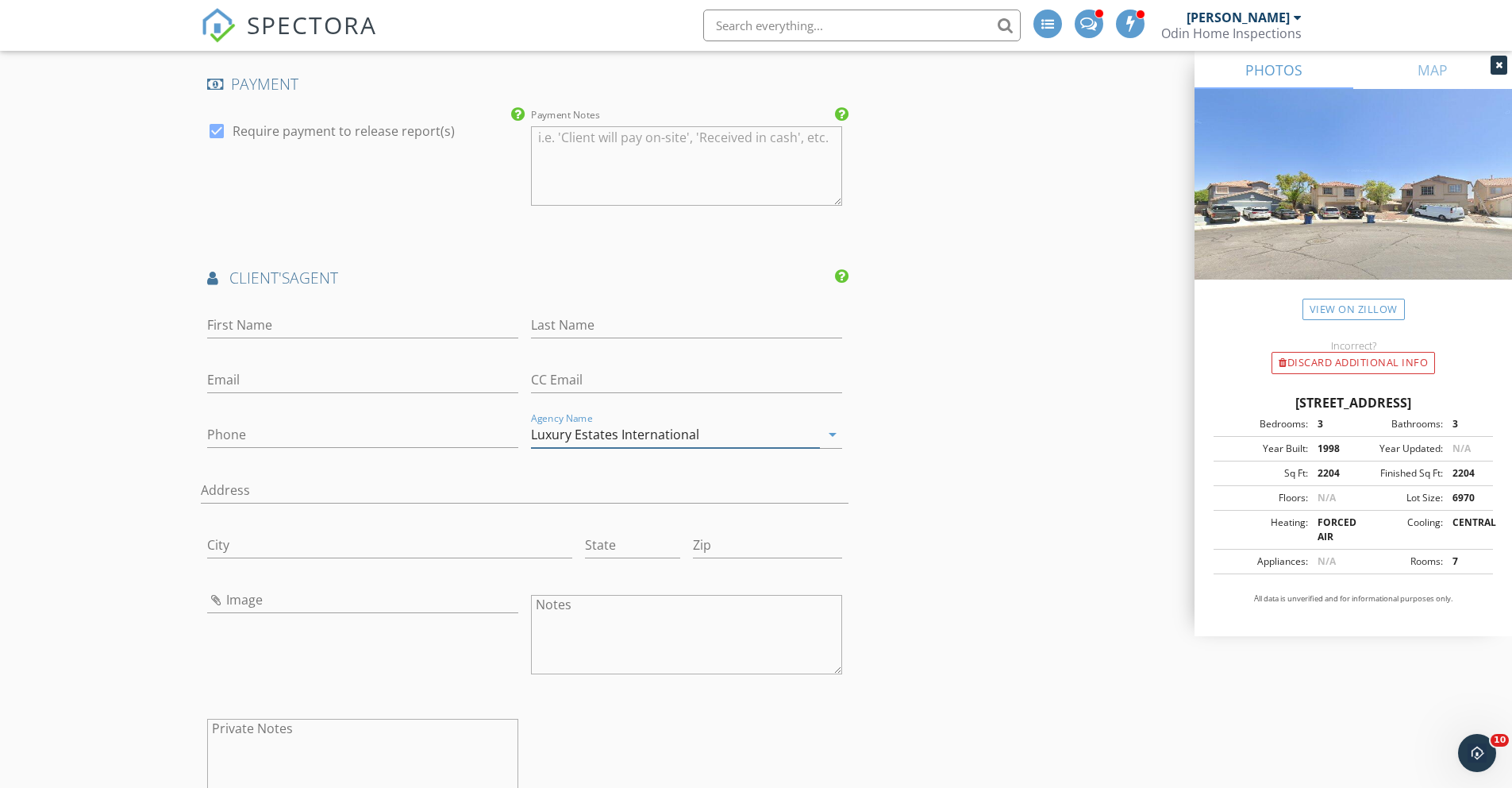
type input "Luxury Estates International"
click at [265, 324] on input "First Name" at bounding box center [363, 325] width 311 height 26
type input "[PERSON_NAME]"
type input "Stager"
click at [270, 387] on input "Email" at bounding box center [363, 379] width 311 height 26
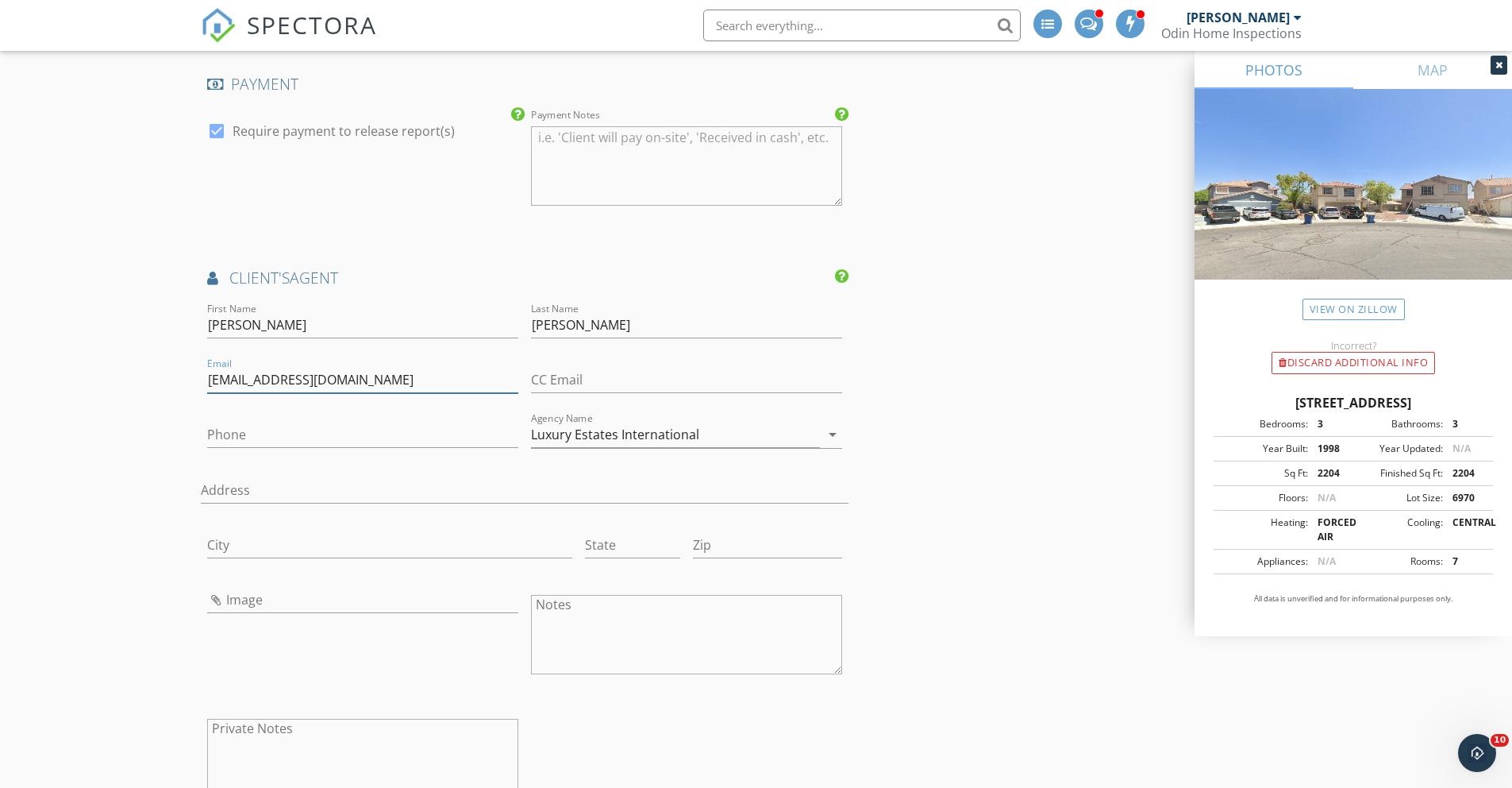
type input "[EMAIL_ADDRESS][DOMAIN_NAME]"
click at [259, 426] on input "Phone" at bounding box center [363, 434] width 311 height 26
click at [265, 433] on input "702-301-7091" at bounding box center [363, 434] width 311 height 26
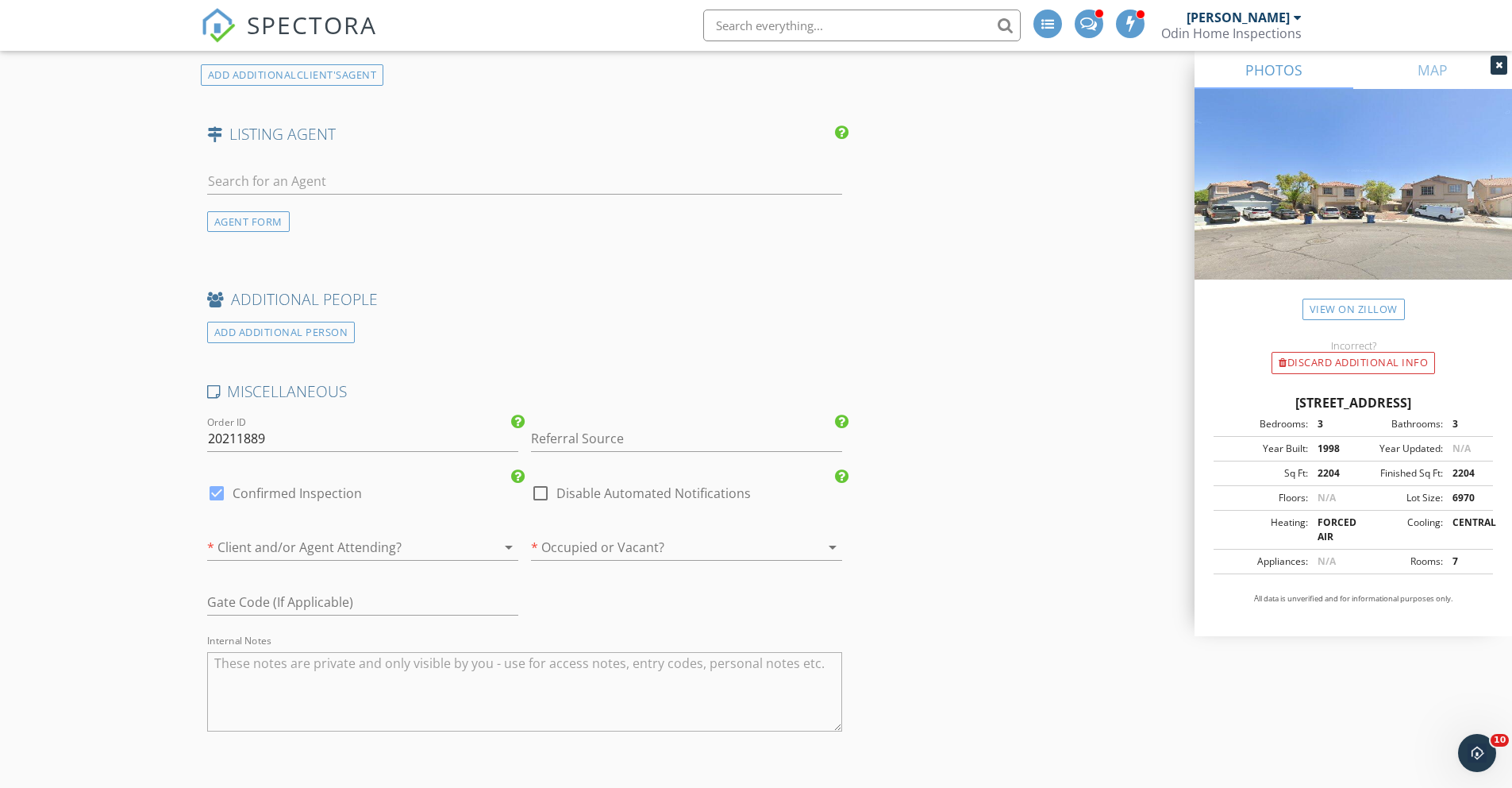
scroll to position [3359, 0]
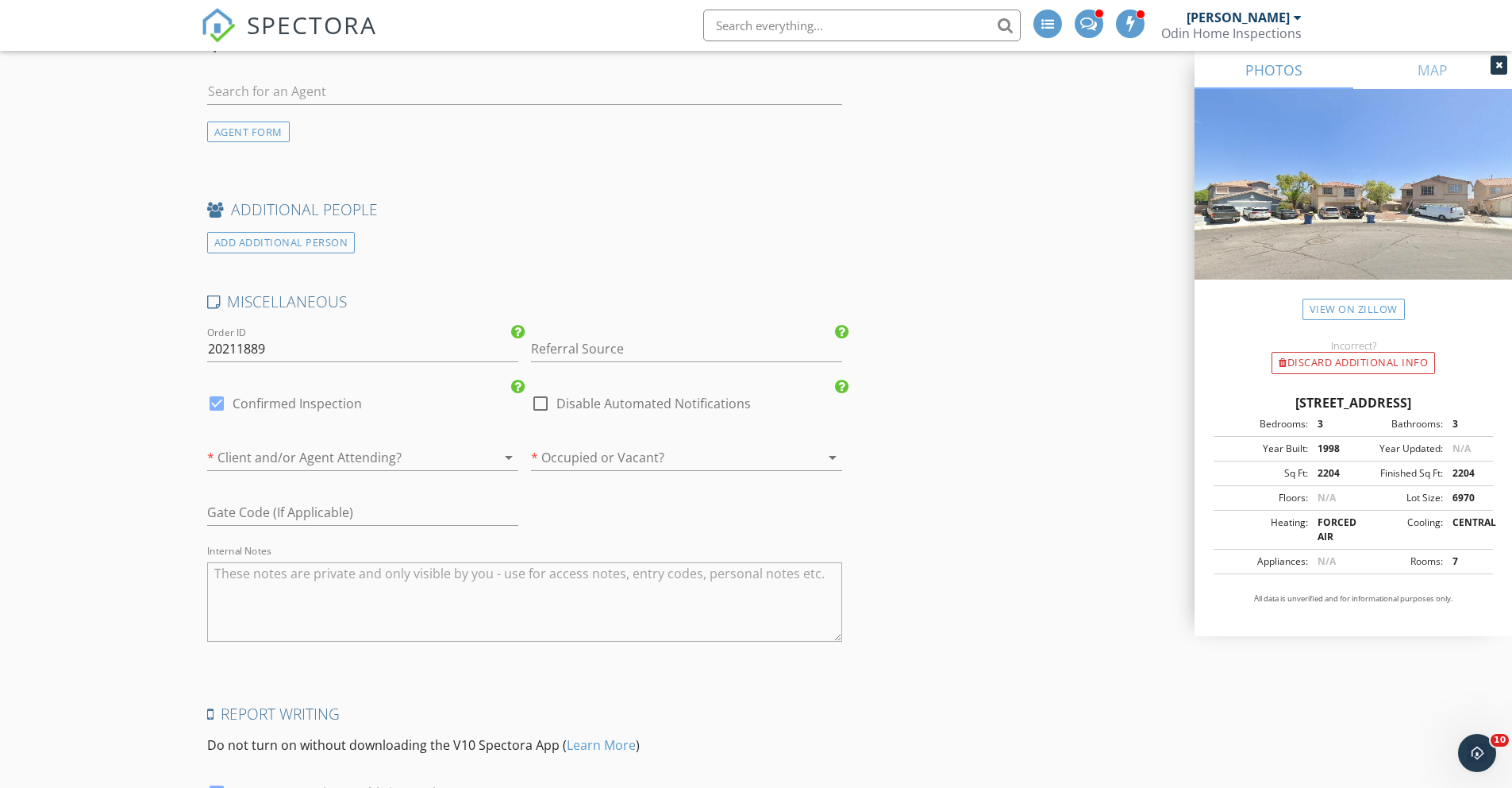
type input "[PHONE_NUMBER]"
click at [568, 459] on div at bounding box center [664, 457] width 266 height 26
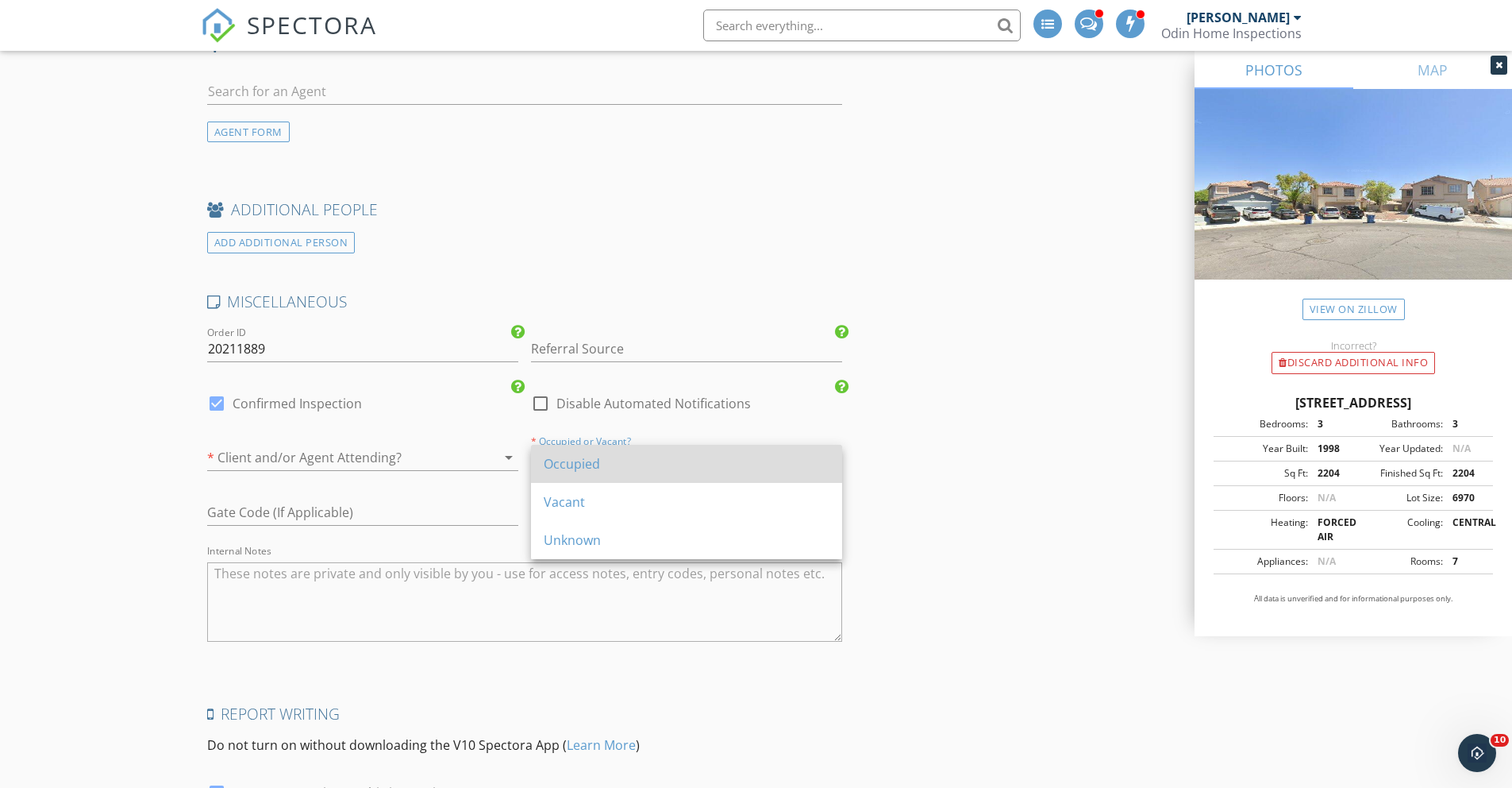
click at [568, 460] on div "Occupied" at bounding box center [686, 464] width 286 height 19
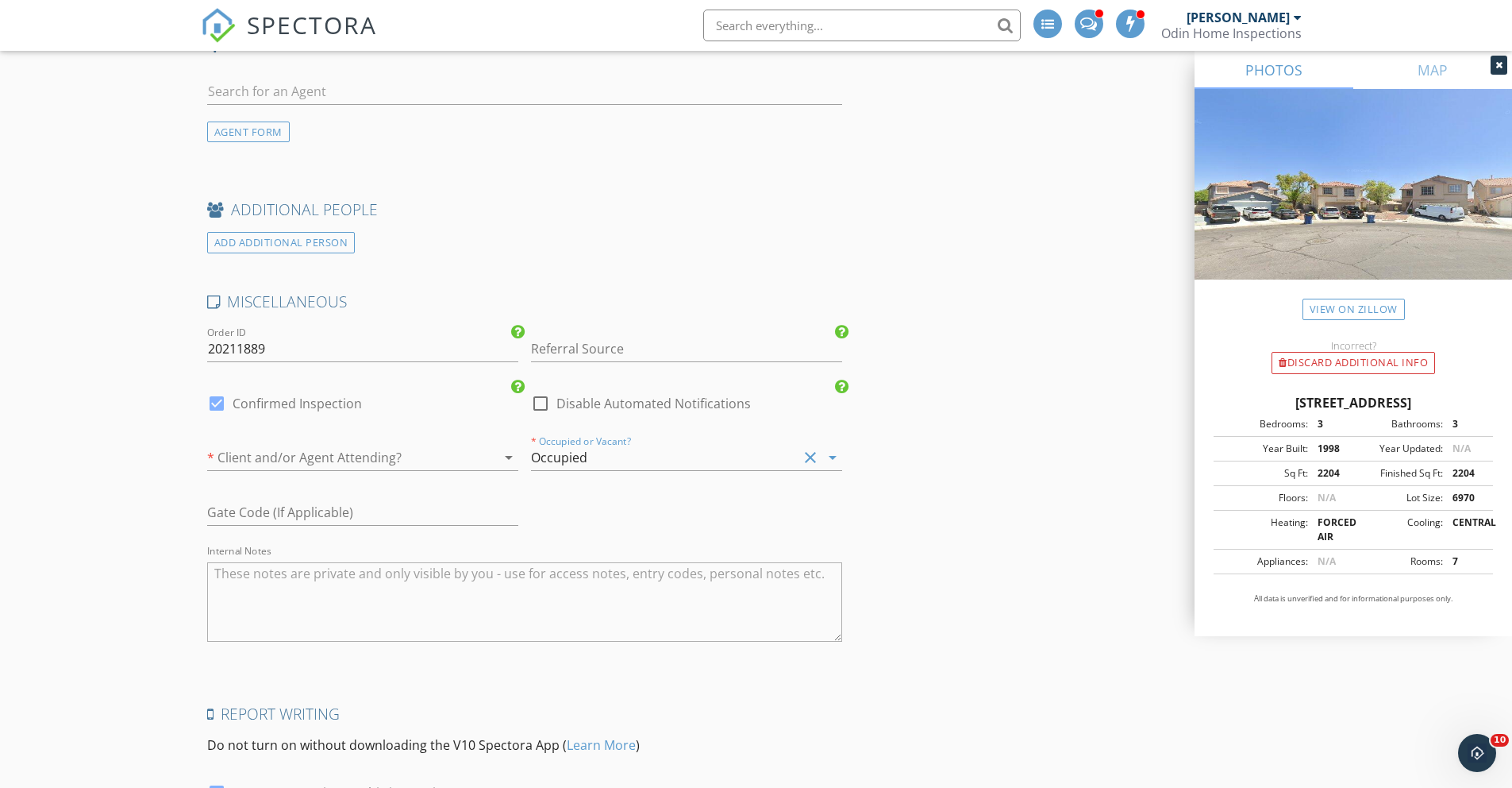
click at [319, 464] on div at bounding box center [341, 457] width 266 height 26
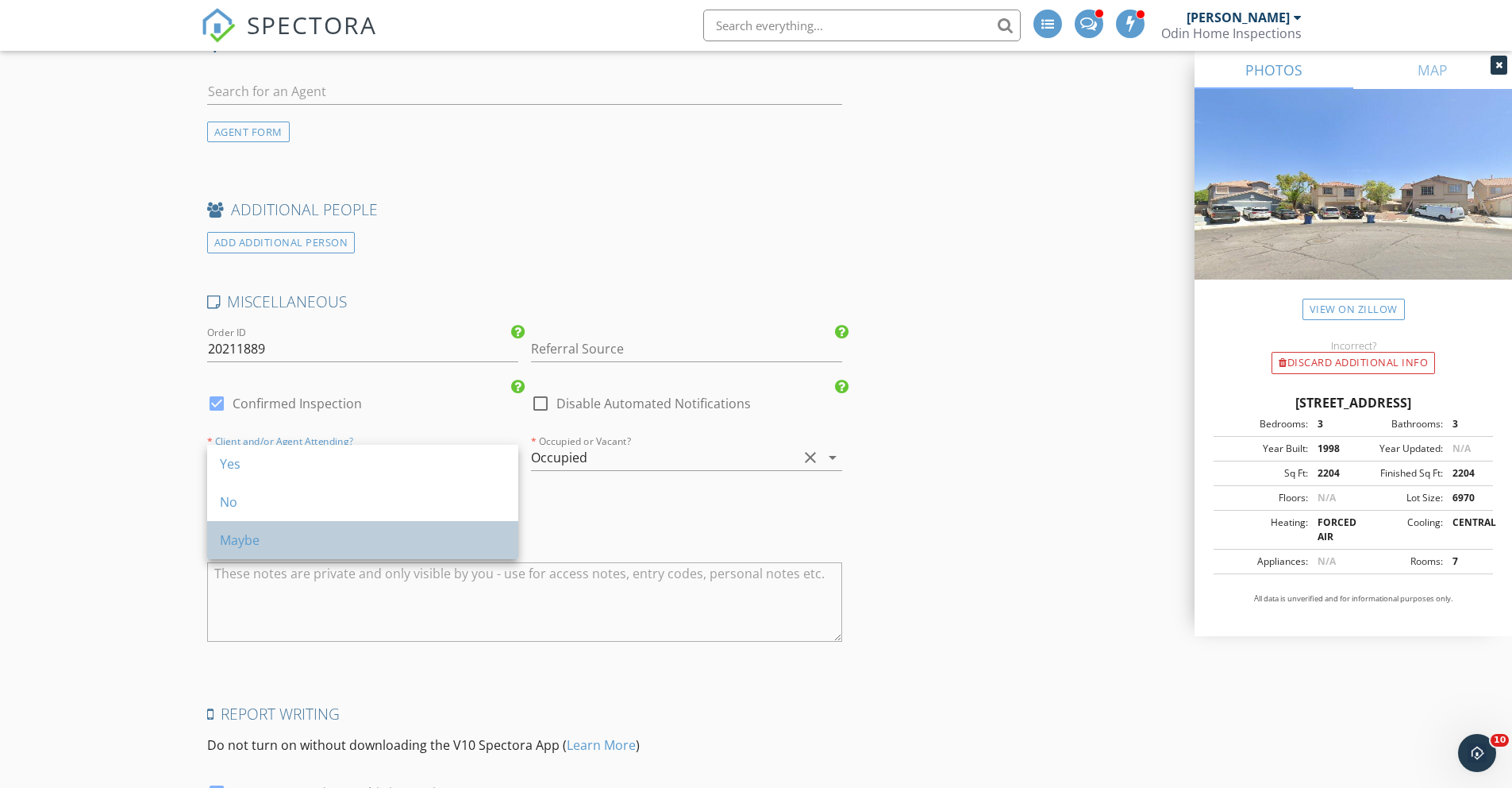
click at [260, 548] on div "Maybe" at bounding box center [362, 540] width 286 height 19
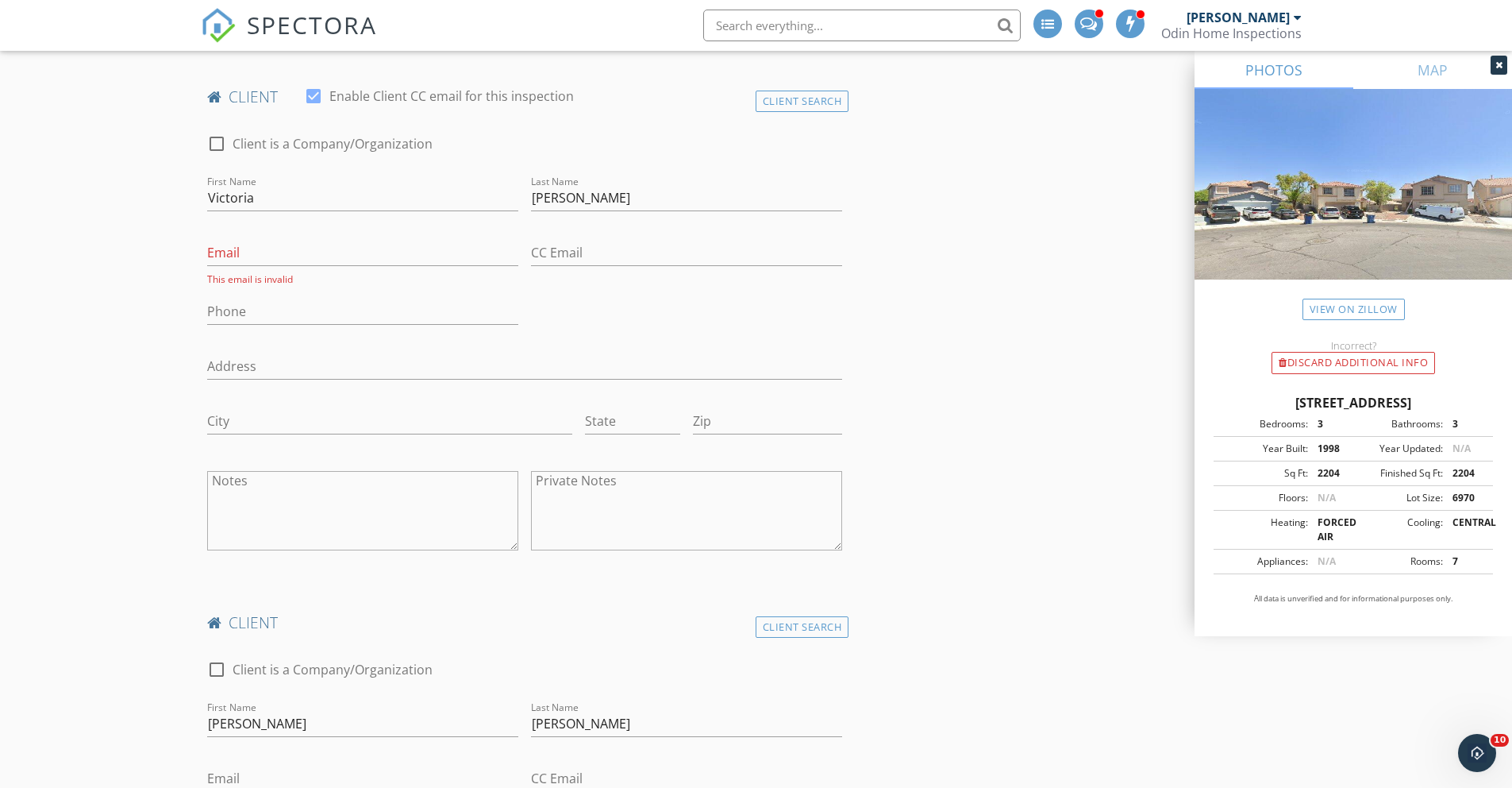
scroll to position [691, 0]
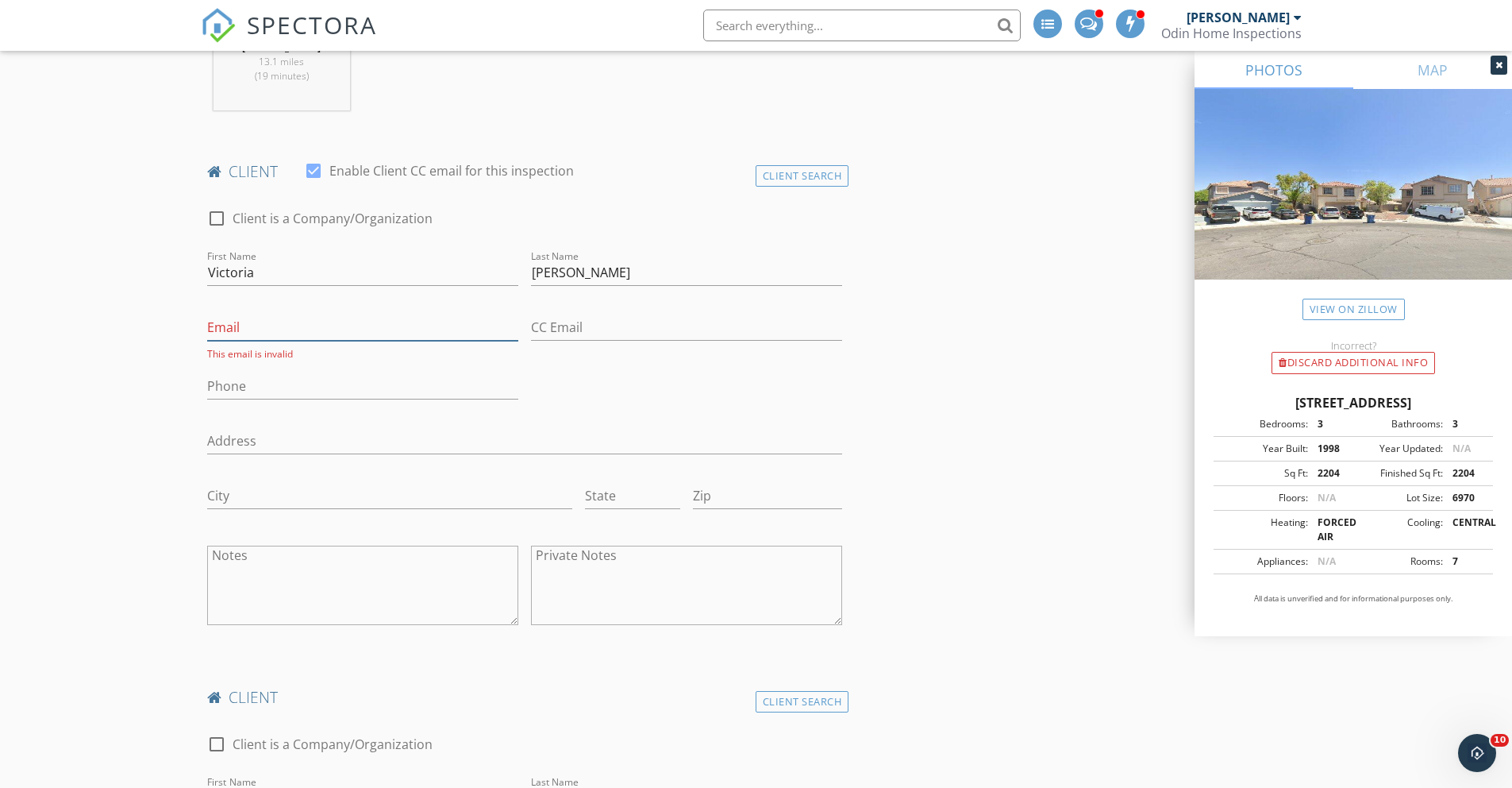
click at [285, 327] on input "Email" at bounding box center [363, 327] width 311 height 26
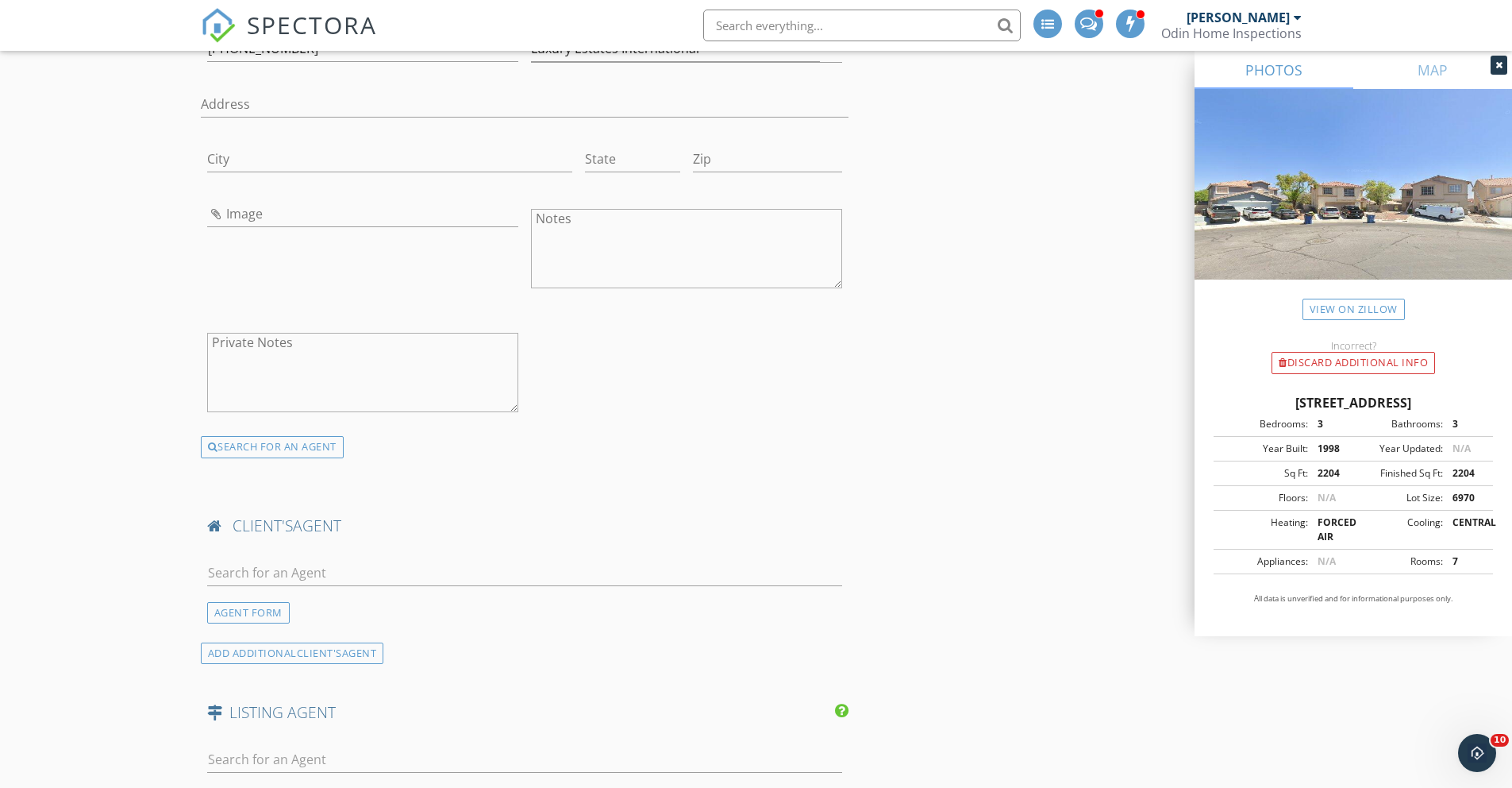
scroll to position [3523, 0]
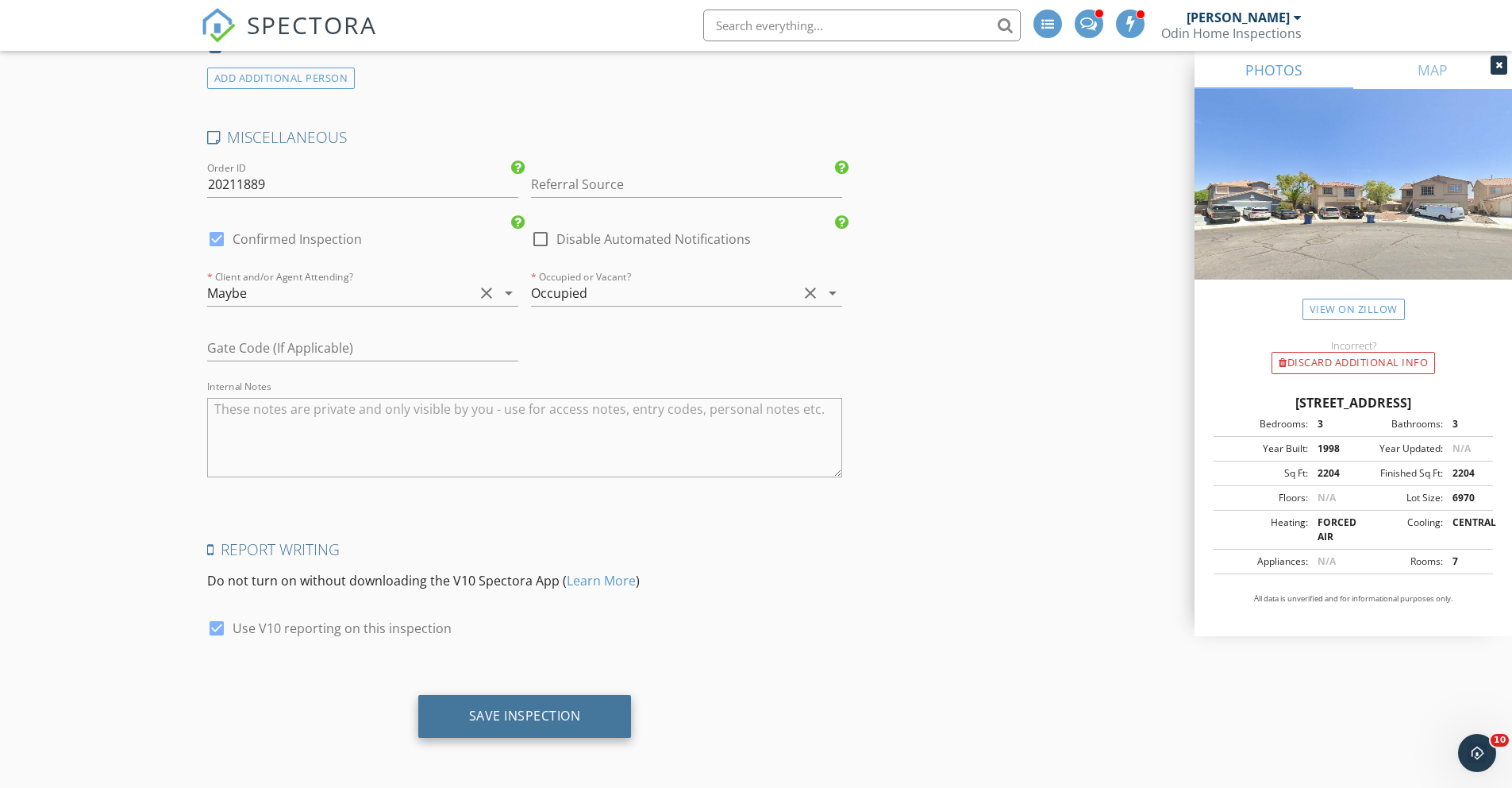
click at [515, 715] on div "Save Inspection" at bounding box center [525, 715] width 112 height 16
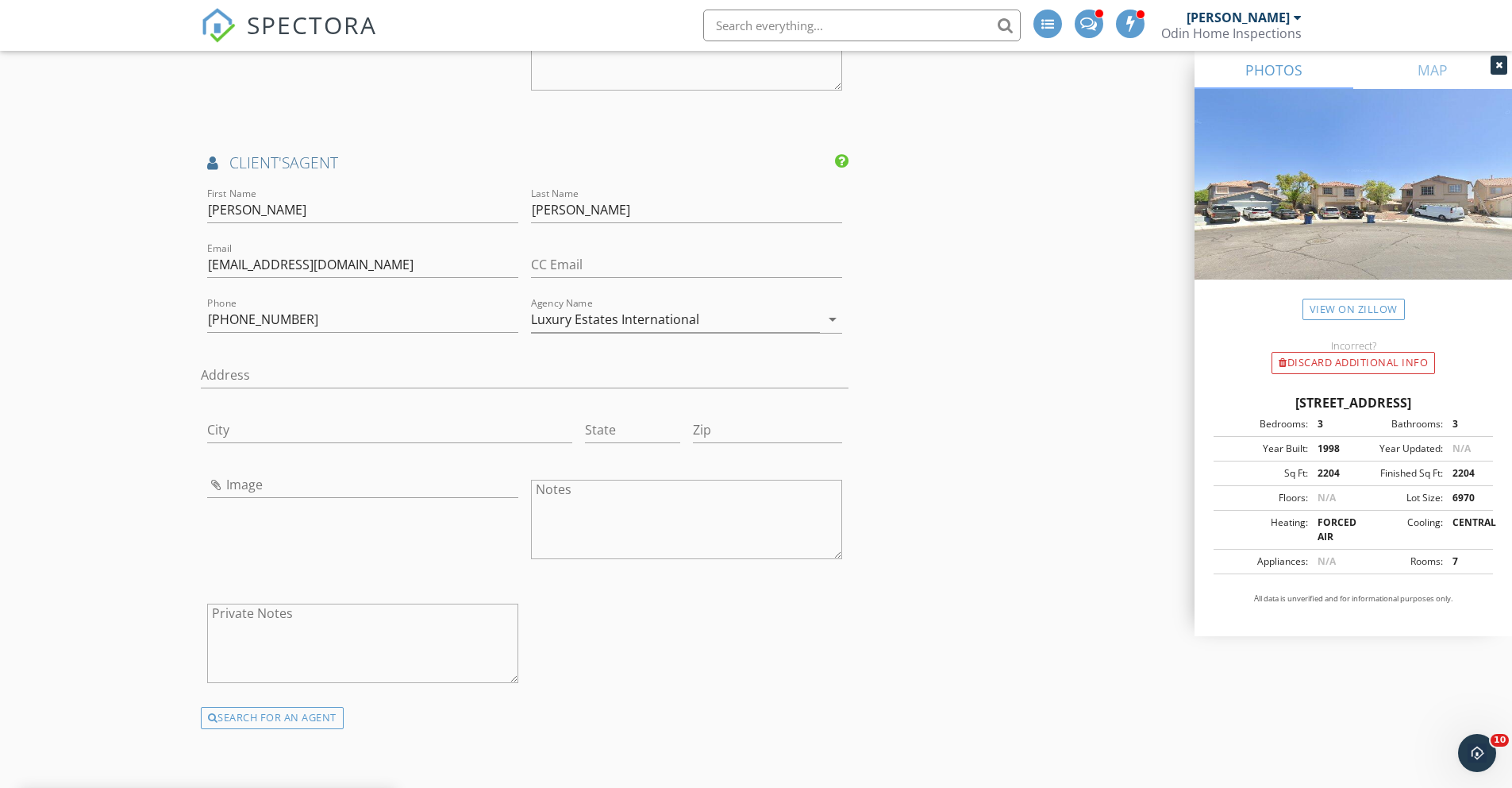
scroll to position [1981, 0]
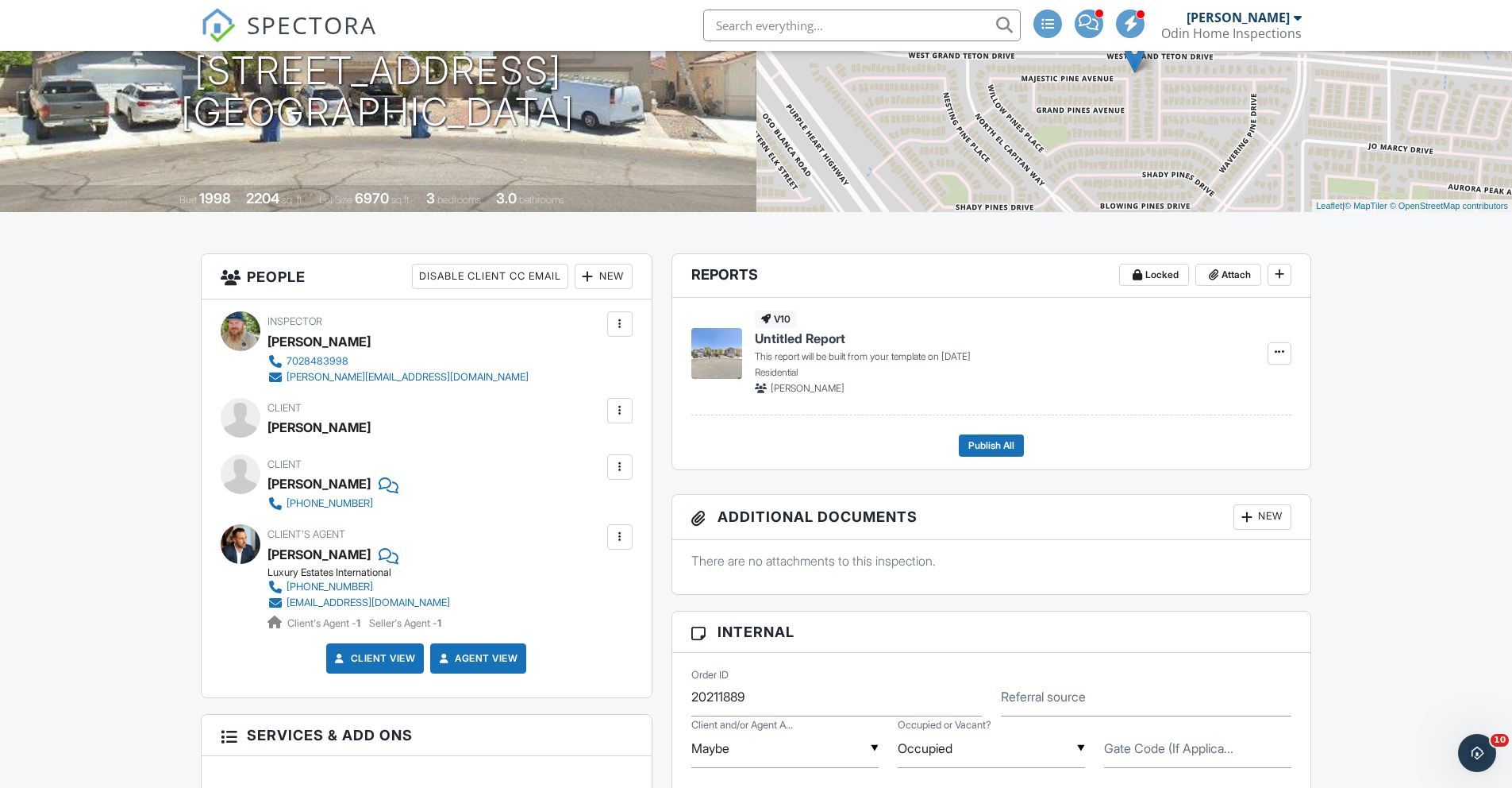
scroll to position [234, 0]
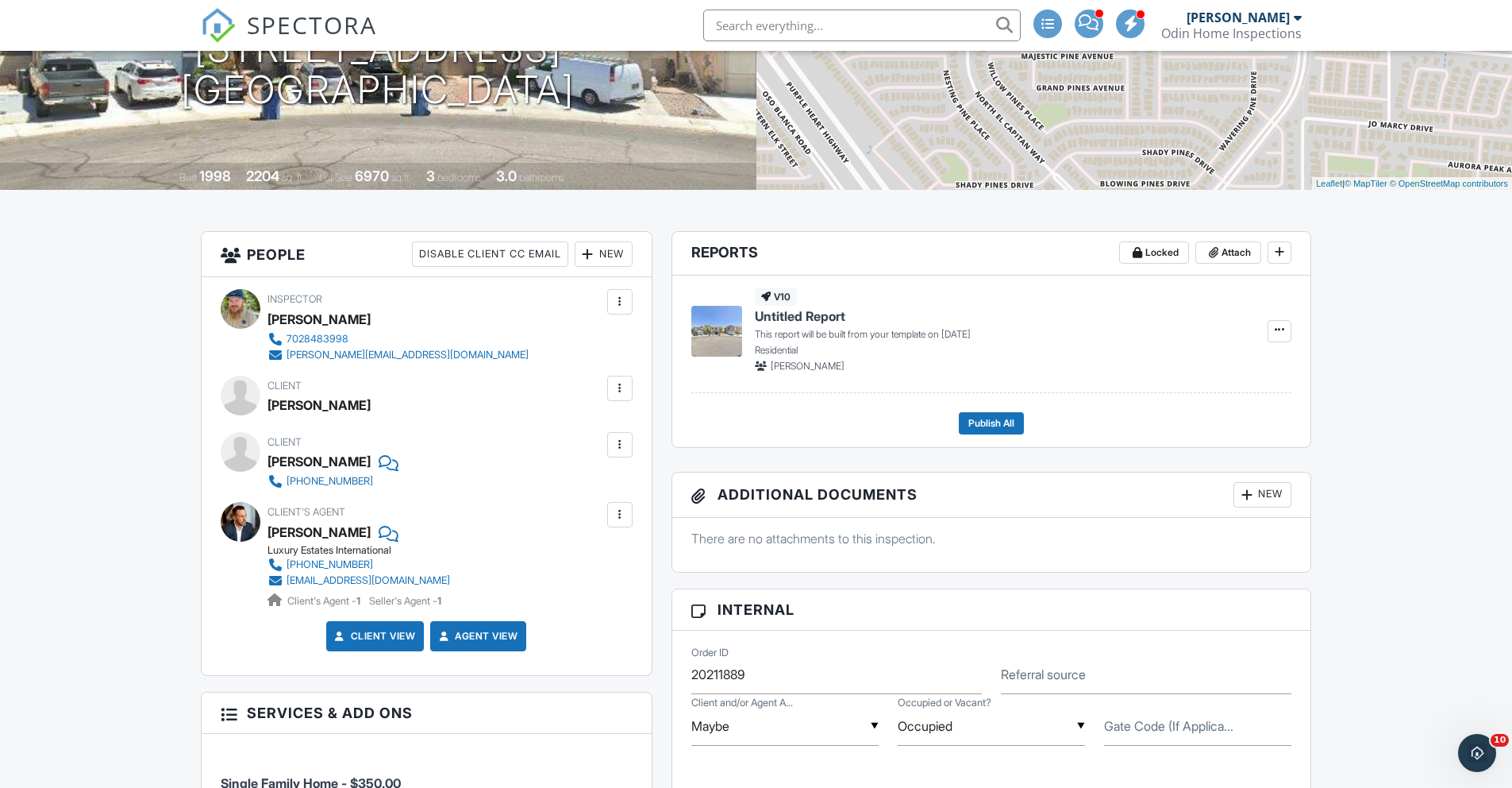
click at [239, 524] on div at bounding box center [240, 522] width 40 height 40
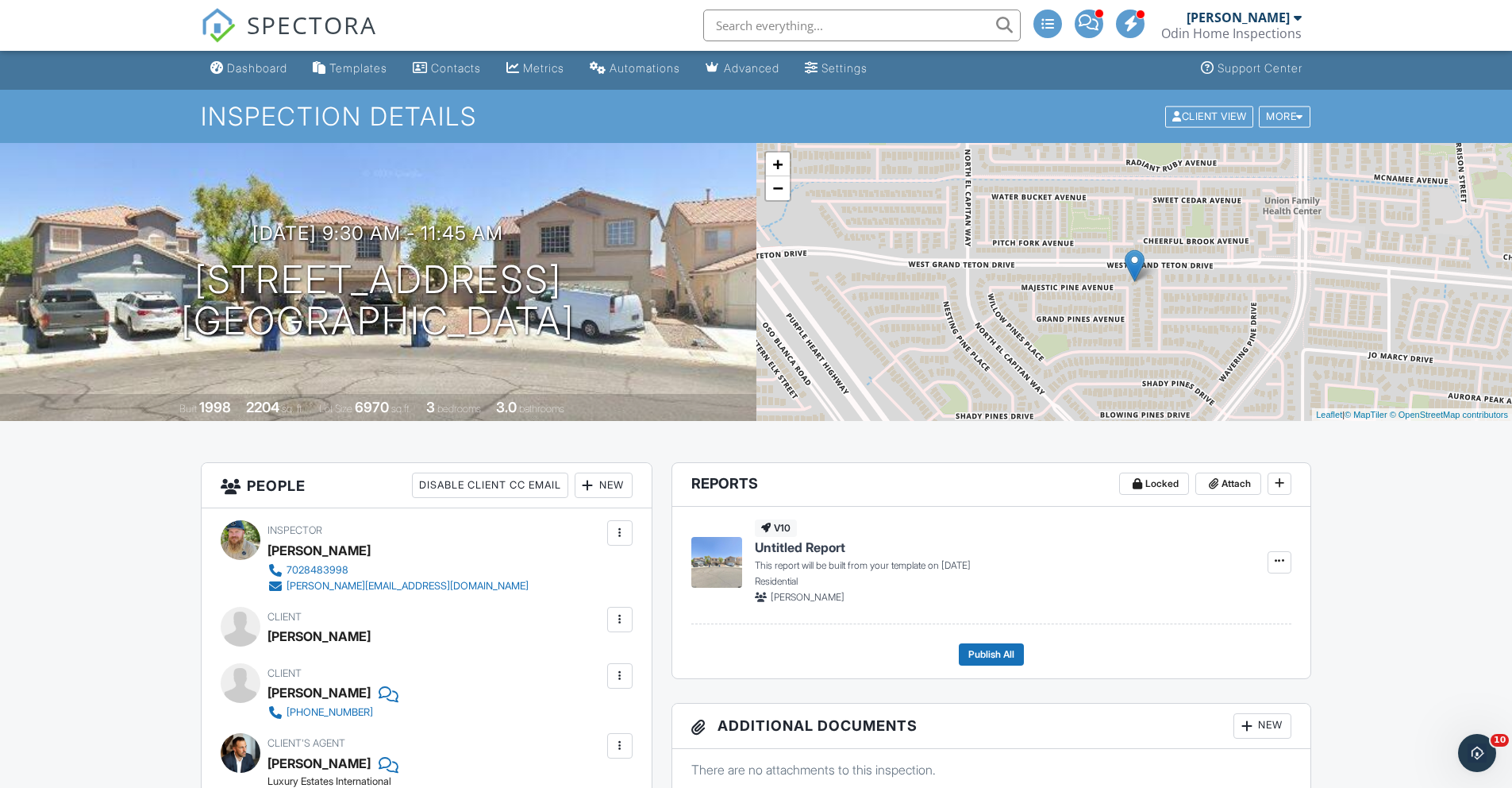
scroll to position [0, 0]
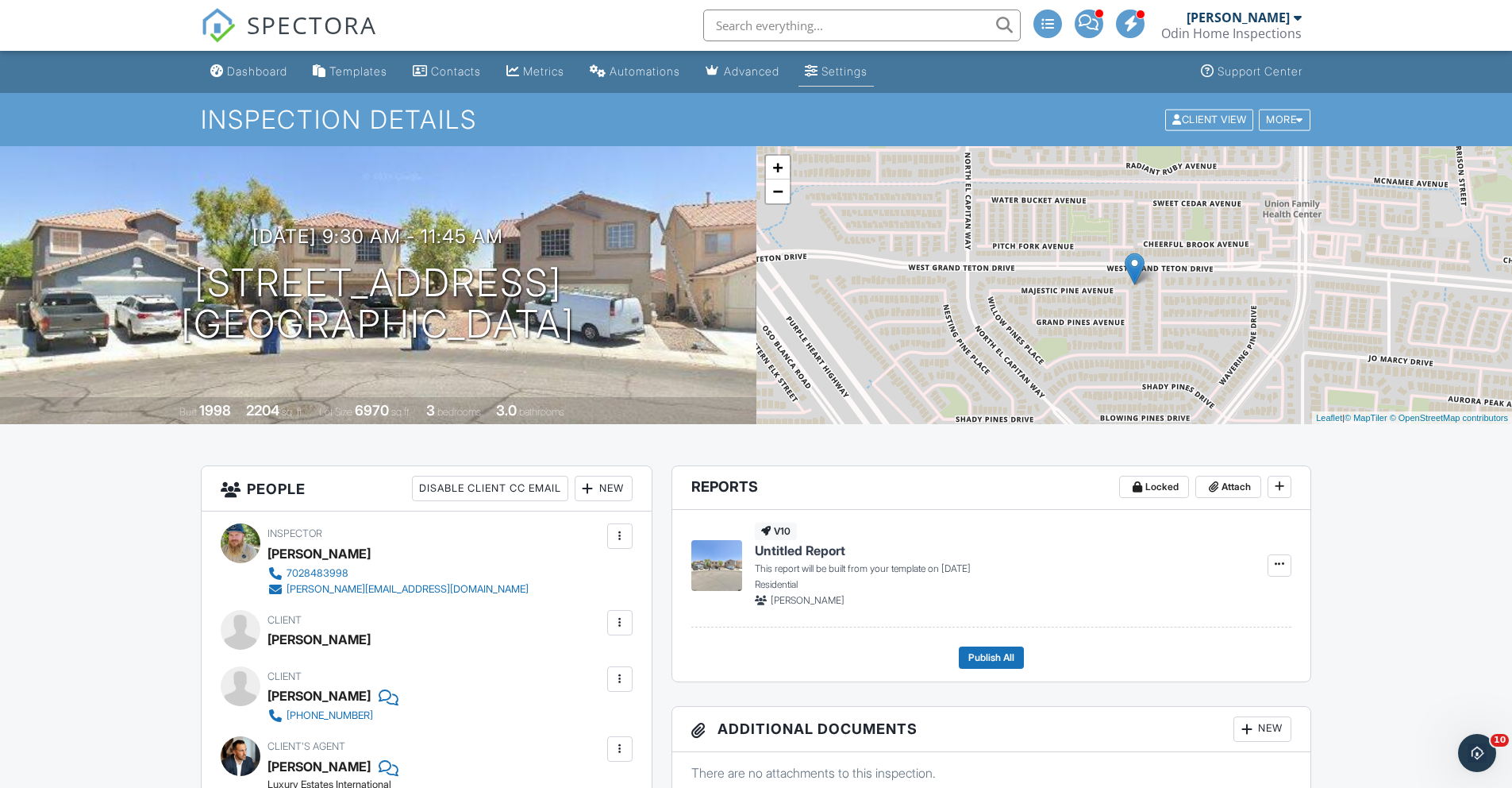
click at [867, 74] on div "Settings" at bounding box center [844, 71] width 46 height 14
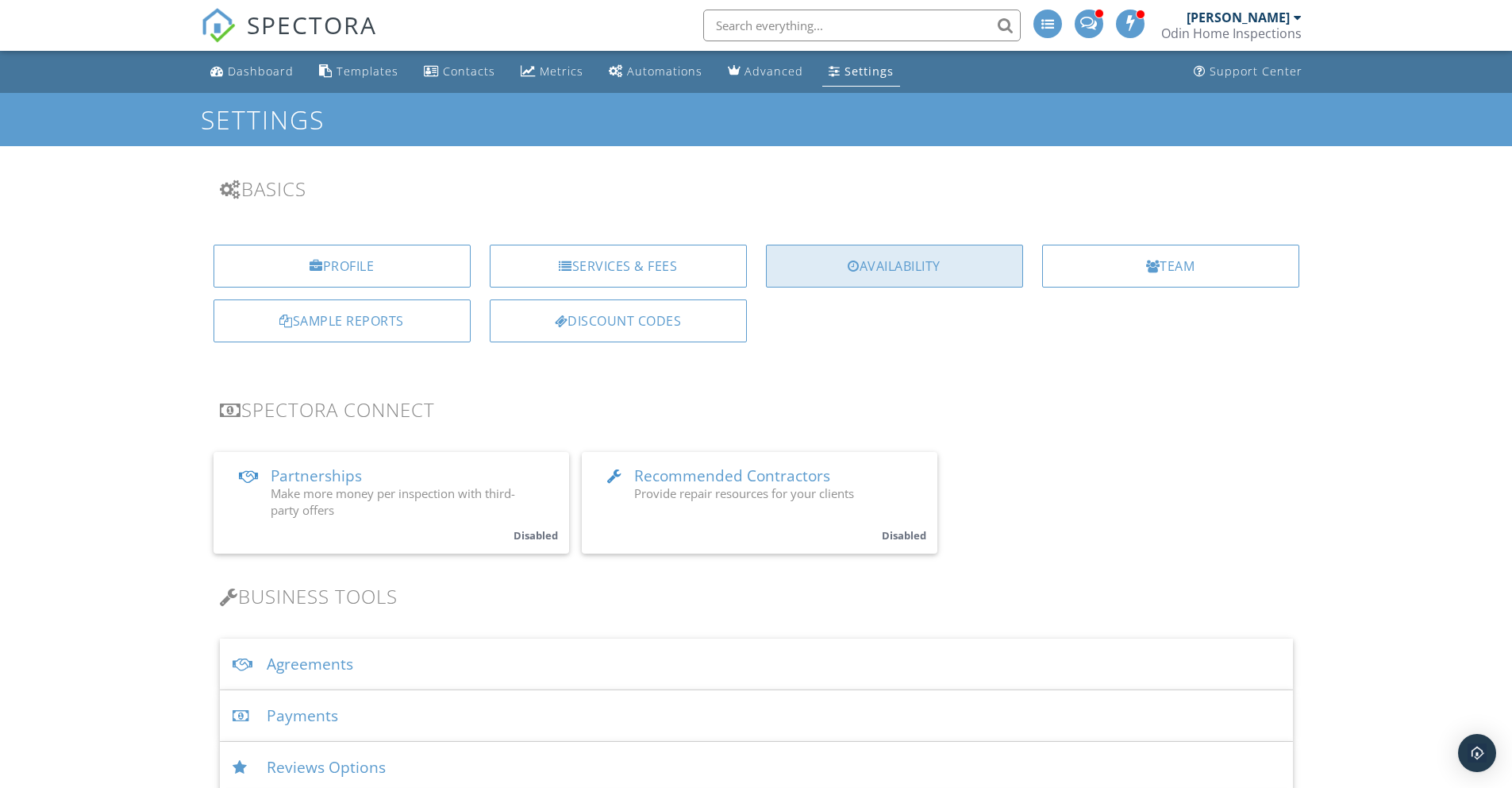
click at [819, 278] on div "Availability" at bounding box center [894, 266] width 257 height 43
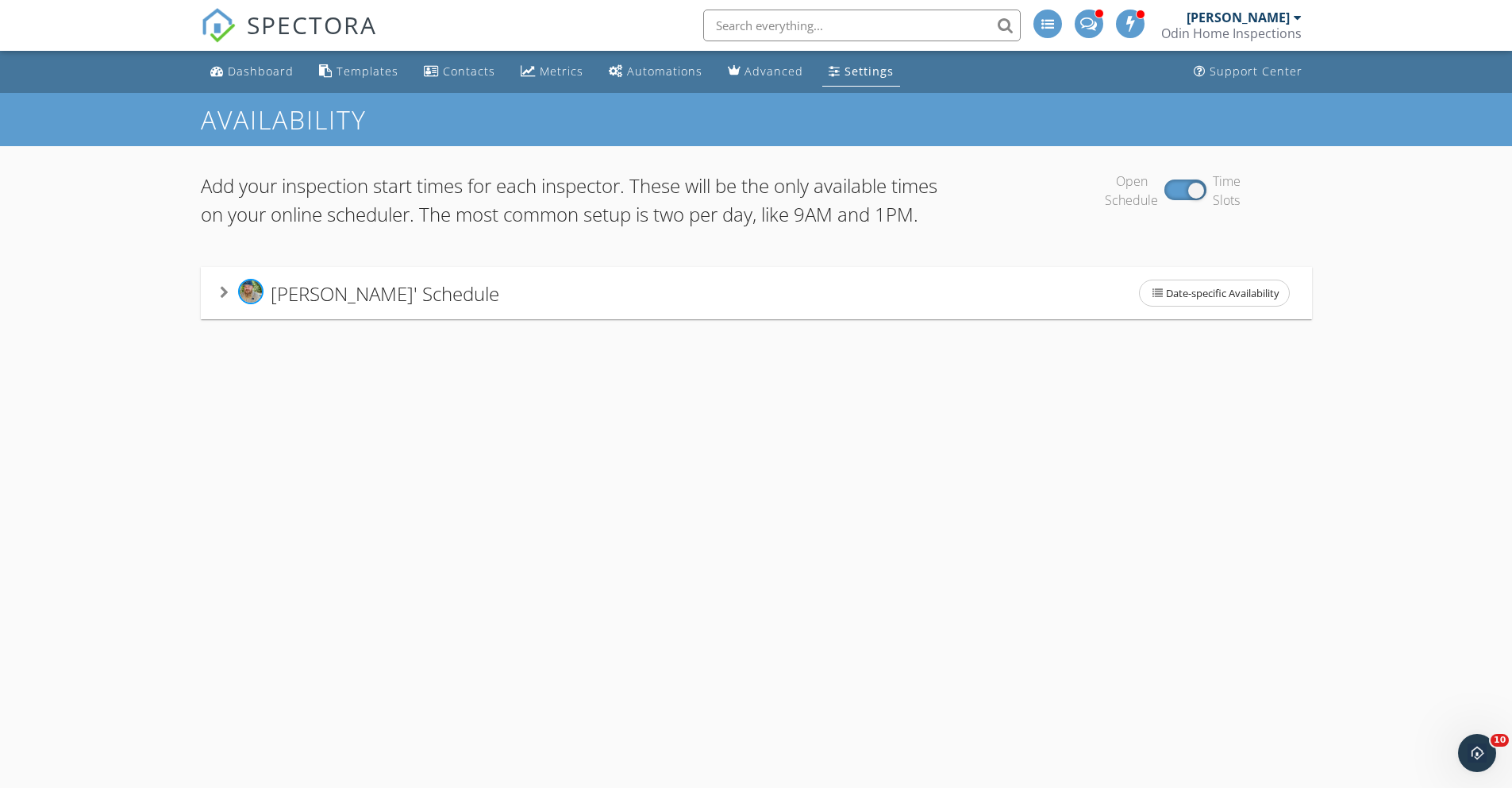
click at [364, 308] on div "[PERSON_NAME]' Schedule" at bounding box center [359, 293] width 279 height 30
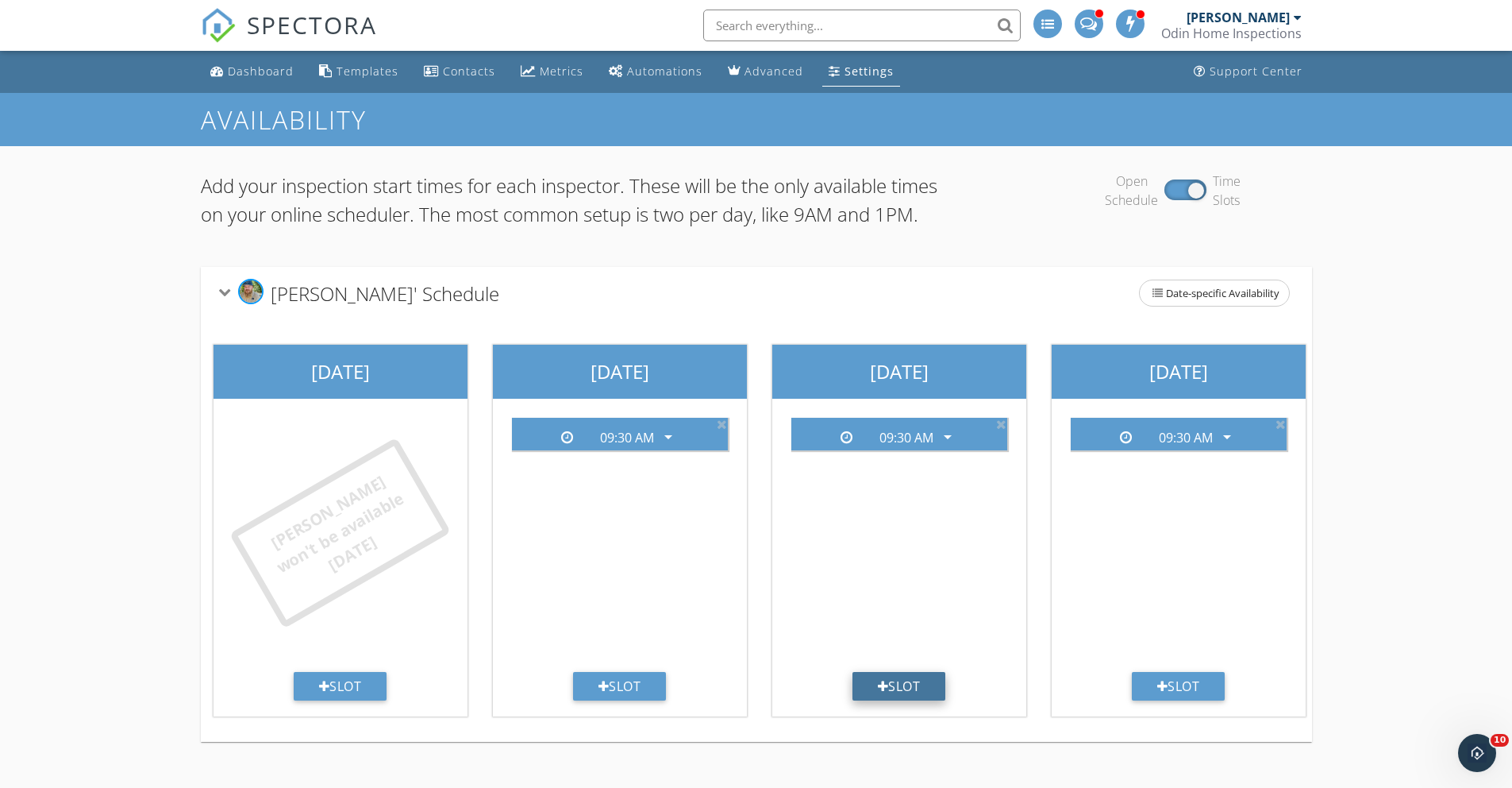
click at [910, 700] on div "Slot" at bounding box center [898, 686] width 93 height 29
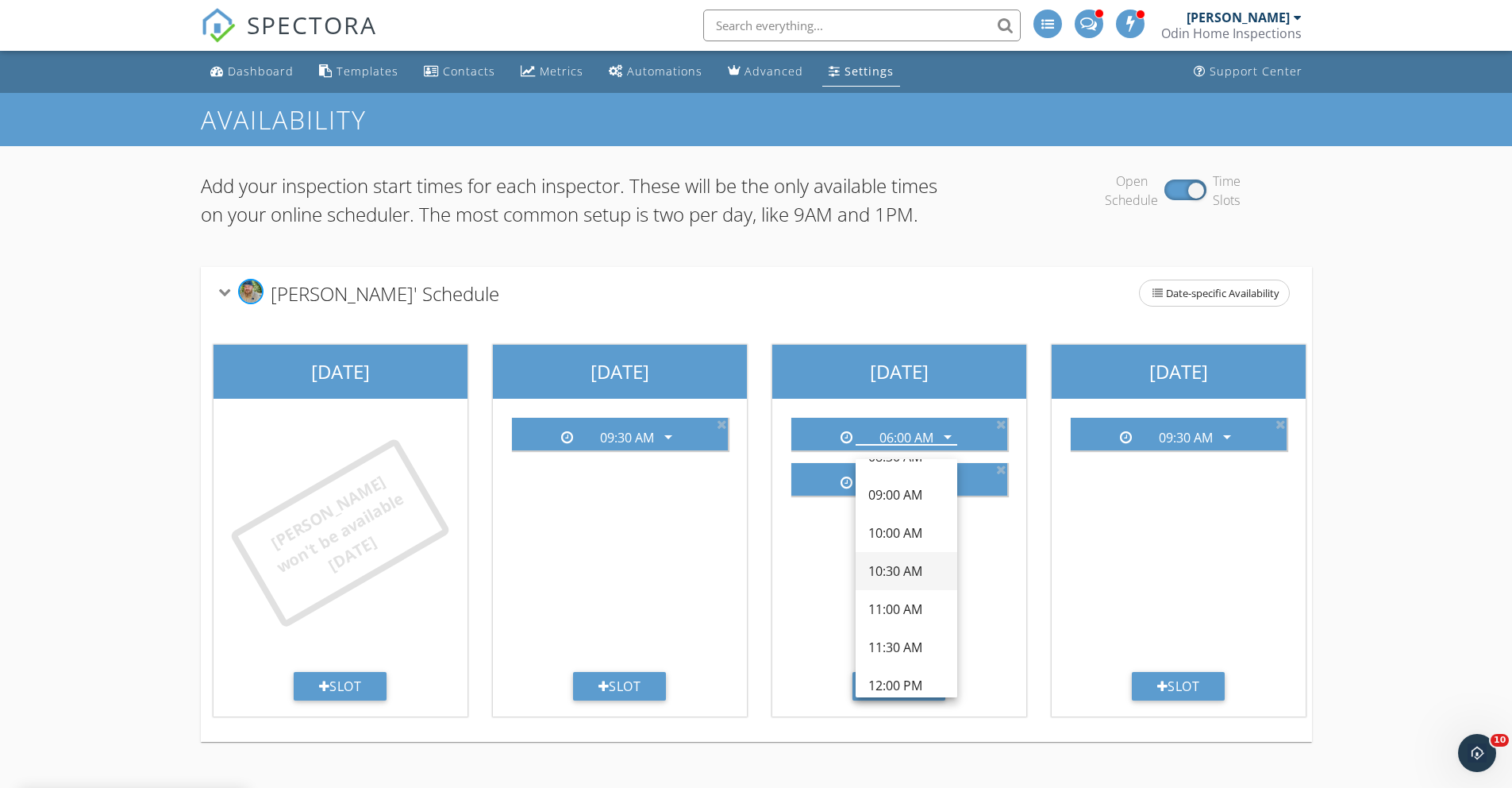
scroll to position [340, 0]
click at [899, 612] on div "12:30 PM" at bounding box center [906, 602] width 76 height 38
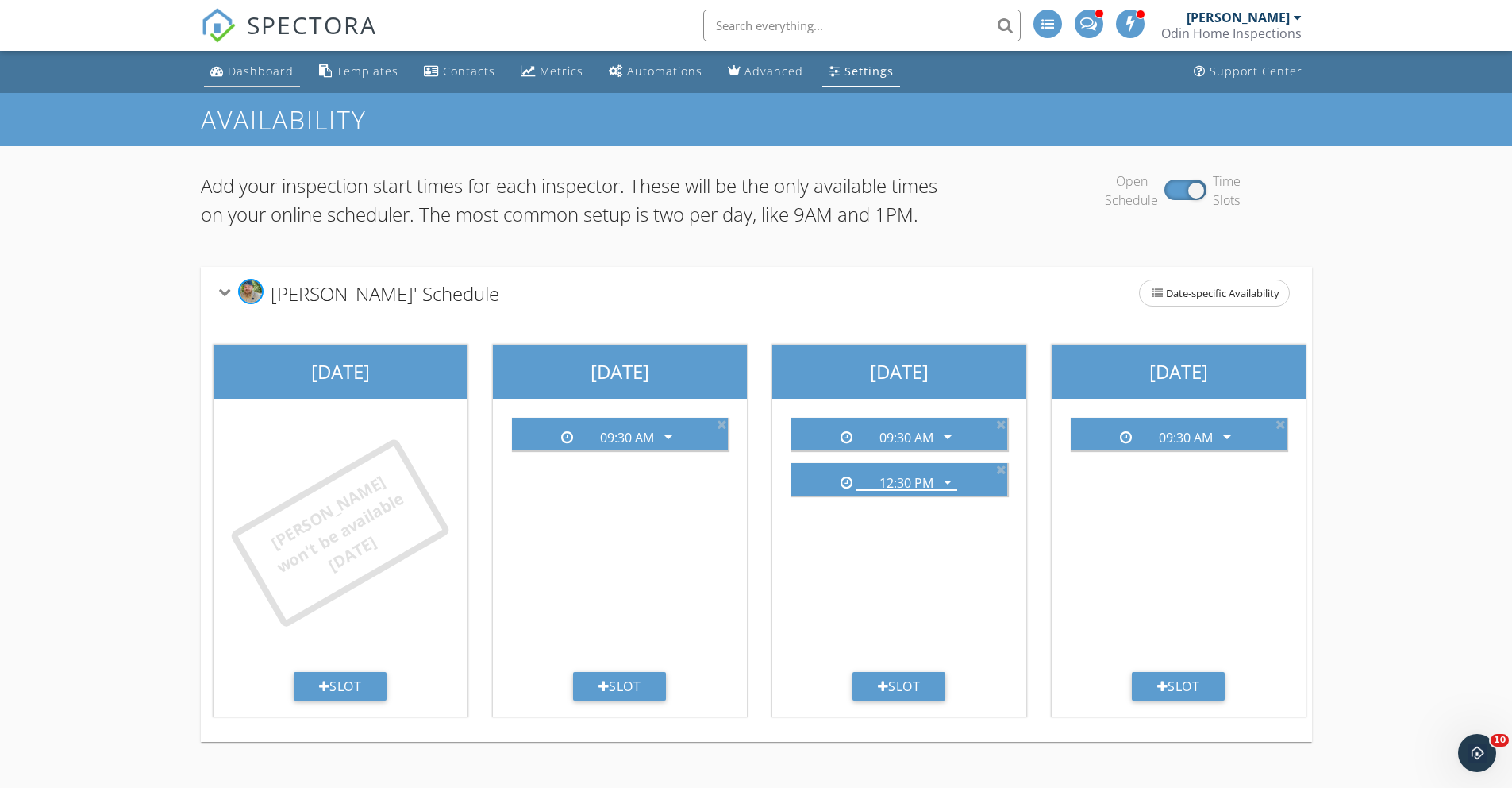
click at [234, 69] on div "Dashboard" at bounding box center [260, 71] width 66 height 15
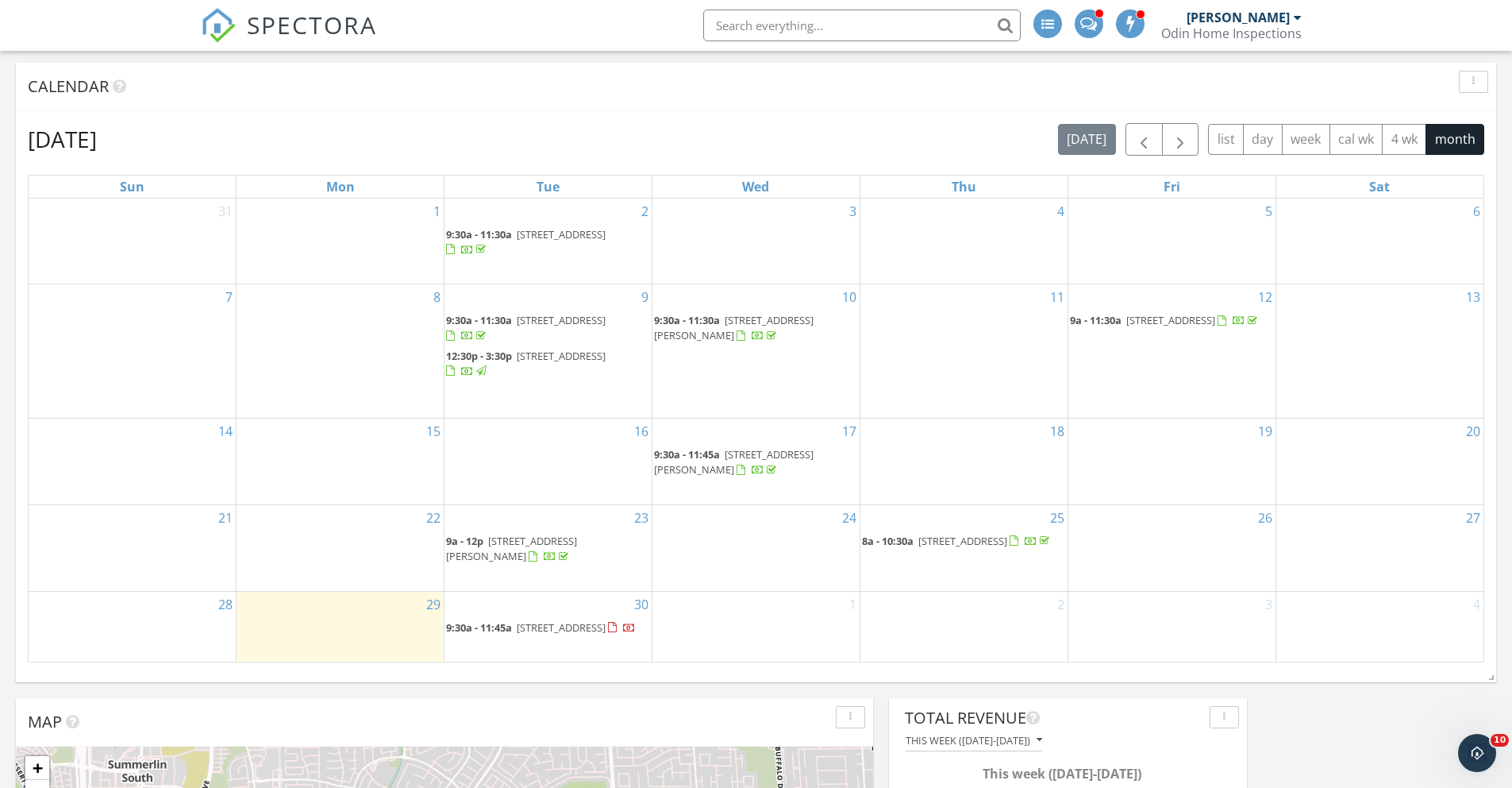
scroll to position [518, 0]
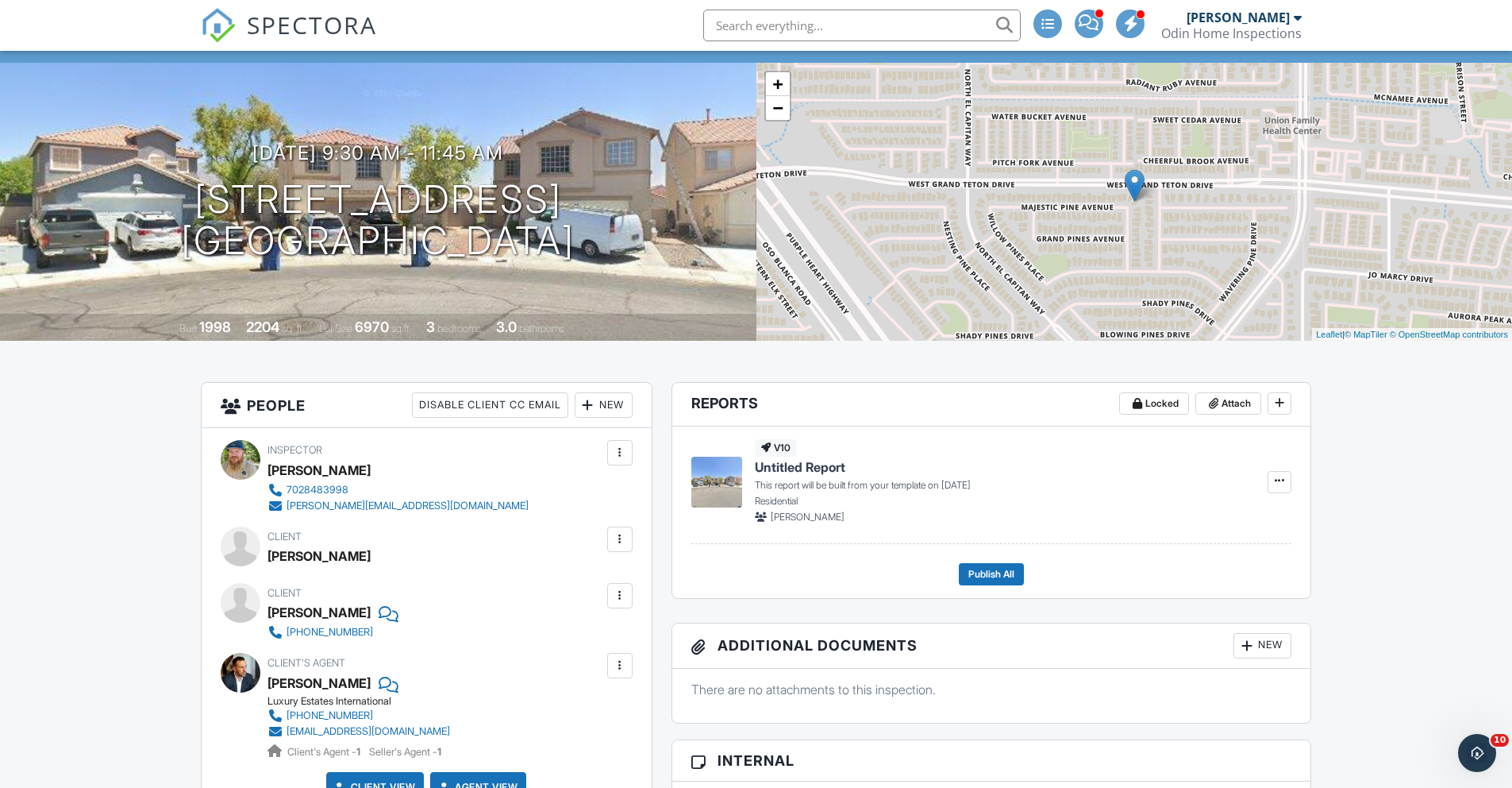
click at [624, 664] on div at bounding box center [620, 665] width 16 height 16
click at [557, 704] on li "Edit" at bounding box center [535, 714] width 177 height 40
